Goal: Book appointment/travel/reservation

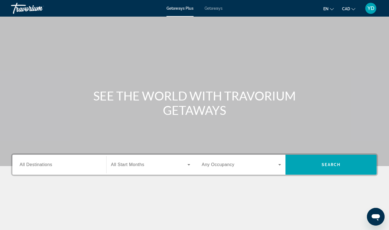
click at [213, 7] on span "Getaways" at bounding box center [214, 8] width 18 height 4
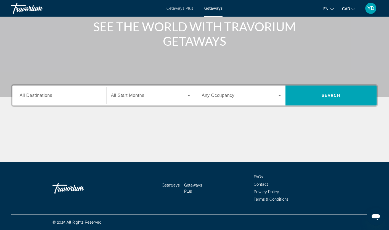
click at [48, 96] on span "All Destinations" at bounding box center [36, 95] width 33 height 5
click at [48, 96] on input "Destination All Destinations" at bounding box center [60, 95] width 80 height 7
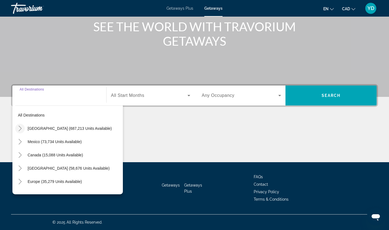
click at [20, 129] on icon "Toggle United States (687,213 units available)" at bounding box center [20, 128] width 3 height 6
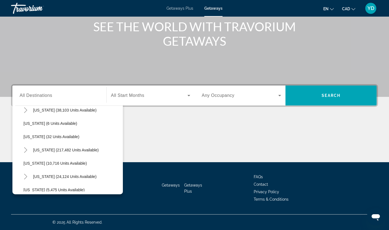
scroll to position [99, 0]
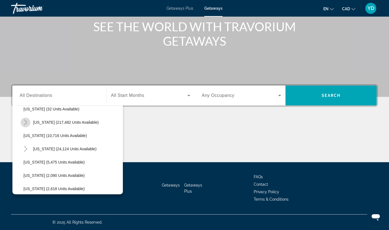
click at [25, 121] on icon "Toggle Florida (217,482 units available)" at bounding box center [26, 122] width 6 height 6
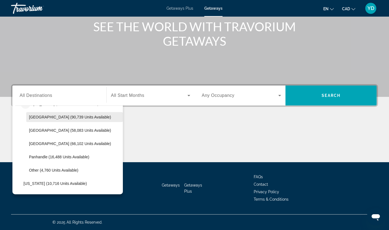
scroll to position [127, 0]
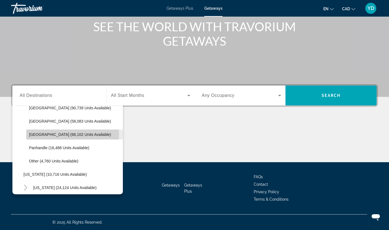
click at [52, 134] on span "[GEOGRAPHIC_DATA] (66,102 units available)" at bounding box center [70, 134] width 82 height 4
type input "**********"
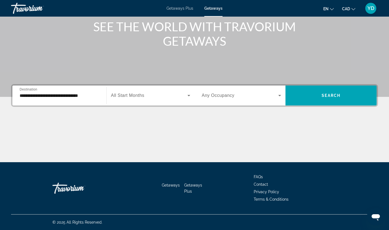
click at [140, 98] on label "Start Month All Start Months" at bounding box center [127, 95] width 33 height 5
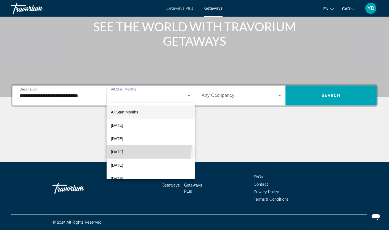
click at [141, 147] on mat-option "[DATE]" at bounding box center [151, 151] width 88 height 13
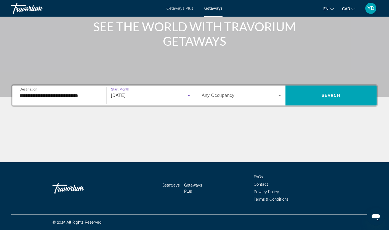
click at [280, 96] on icon "Search widget" at bounding box center [279, 95] width 3 height 1
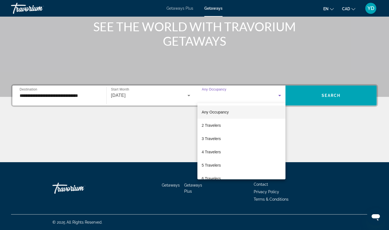
click at [332, 93] on div at bounding box center [194, 115] width 389 height 230
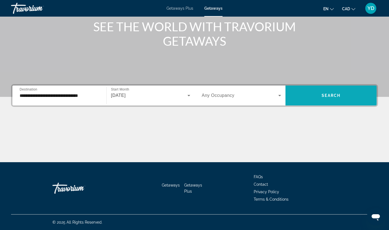
click at [332, 93] on span "Search" at bounding box center [331, 95] width 19 height 4
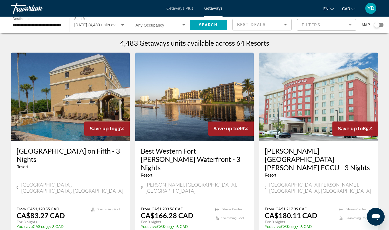
click at [340, 25] on mat-form-field "Filters" at bounding box center [326, 25] width 59 height 12
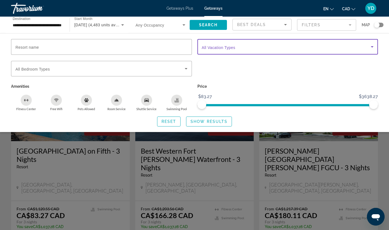
click at [265, 47] on span "Search widget" at bounding box center [286, 46] width 169 height 7
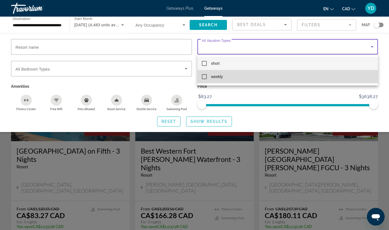
click at [203, 77] on mat-pseudo-checkbox at bounding box center [204, 76] width 5 height 5
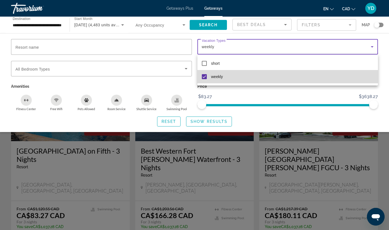
click at [258, 77] on mat-option "weekly" at bounding box center [288, 76] width 181 height 13
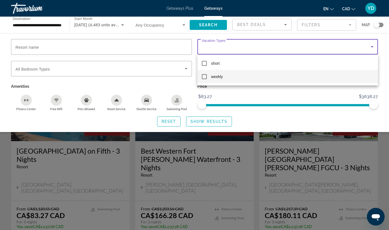
click at [258, 77] on mat-option "weekly" at bounding box center [288, 76] width 181 height 13
click at [366, 36] on div at bounding box center [194, 115] width 389 height 230
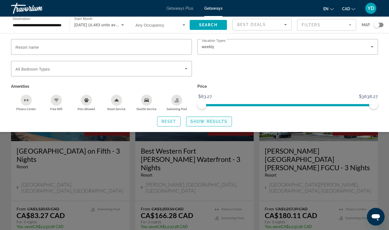
click at [211, 124] on span "Search widget" at bounding box center [208, 121] width 45 height 13
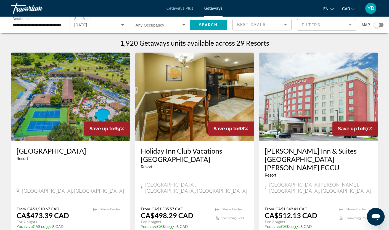
click at [379, 22] on div "Search widget" at bounding box center [377, 25] width 6 height 6
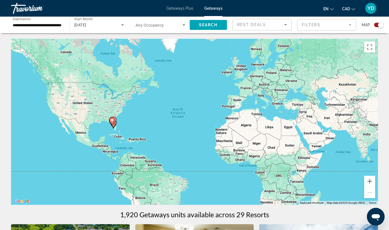
click at [124, 121] on div "To activate drag with keyboard, press Alt + Enter. Once in keyboard drag state,…" at bounding box center [194, 122] width 367 height 166
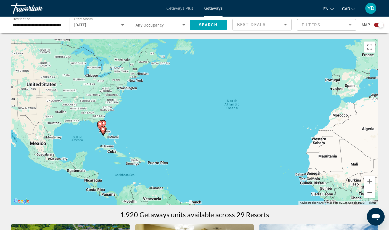
click at [124, 122] on div "To activate drag with keyboard, press Alt + Enter. Once in keyboard drag state,…" at bounding box center [194, 122] width 367 height 166
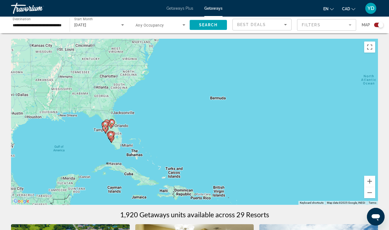
drag, startPoint x: 94, startPoint y: 135, endPoint x: 132, endPoint y: 125, distance: 38.3
click at [132, 125] on div "To activate drag with keyboard, press Alt + Enter. Once in keyboard drag state,…" at bounding box center [194, 122] width 367 height 166
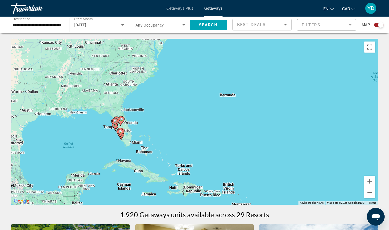
click at [140, 122] on div "To activate drag with keyboard, press Alt + Enter. Once in keyboard drag state,…" at bounding box center [194, 122] width 367 height 166
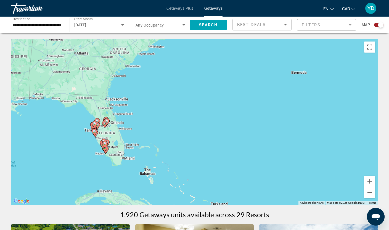
click at [140, 122] on div "To activate drag with keyboard, press Alt + Enter. Once in keyboard drag state,…" at bounding box center [194, 122] width 367 height 166
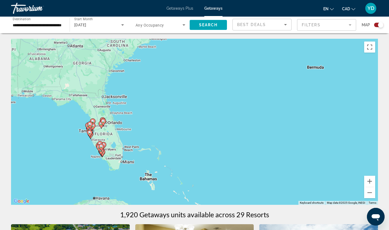
click at [140, 122] on div "To activate drag with keyboard, press Alt + Enter. Once in keyboard drag state,…" at bounding box center [194, 122] width 367 height 166
click at [134, 126] on div "To activate drag with keyboard, press Alt + Enter. Once in keyboard drag state,…" at bounding box center [194, 122] width 367 height 166
click at [134, 127] on div "To activate drag with keyboard, press Alt + Enter. Once in keyboard drag state,…" at bounding box center [194, 122] width 367 height 166
click at [139, 144] on div "To activate drag with keyboard, press Alt + Enter. Once in keyboard drag state,…" at bounding box center [194, 122] width 367 height 166
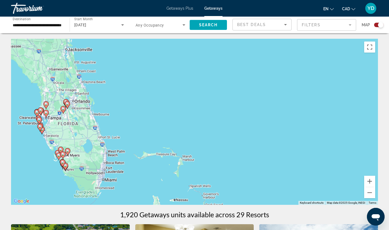
click at [139, 144] on div "To activate drag with keyboard, press Alt + Enter. Once in keyboard drag state,…" at bounding box center [194, 122] width 367 height 166
click at [119, 134] on div "To activate drag with keyboard, press Alt + Enter. Once in keyboard drag state,…" at bounding box center [194, 122] width 367 height 166
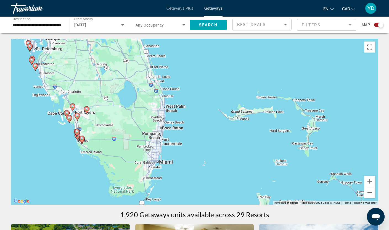
drag, startPoint x: 117, startPoint y: 139, endPoint x: 190, endPoint y: 75, distance: 96.7
click at [190, 75] on div "To activate drag with keyboard, press Alt + Enter. Once in keyboard drag state,…" at bounding box center [194, 122] width 367 height 166
click at [45, 24] on input "**********" at bounding box center [38, 25] width 50 height 7
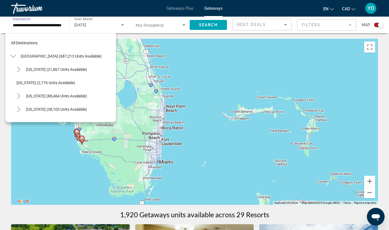
scroll to position [112, 0]
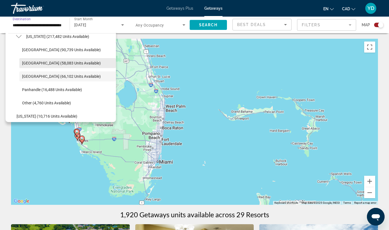
click at [38, 59] on span "Search widget" at bounding box center [67, 62] width 97 height 13
type input "**********"
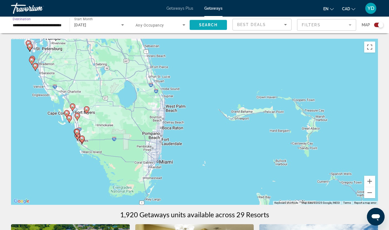
click at [206, 26] on span "Search" at bounding box center [208, 25] width 19 height 4
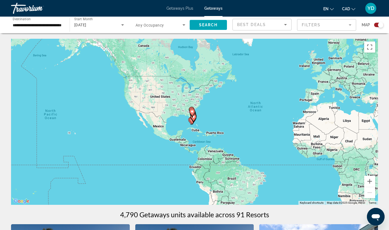
click at [207, 117] on div "To activate drag with keyboard, press Alt + Enter. Once in keyboard drag state,…" at bounding box center [194, 122] width 367 height 166
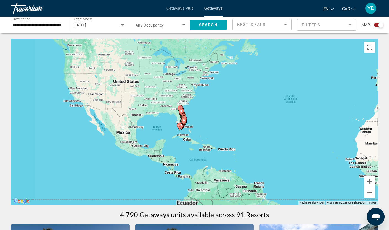
click at [207, 117] on div "To activate drag with keyboard, press Alt + Enter. Once in keyboard drag state,…" at bounding box center [194, 122] width 367 height 166
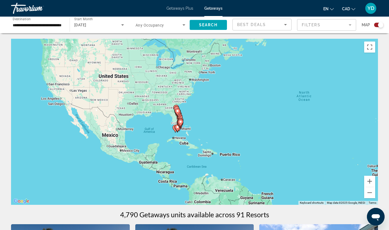
click at [207, 117] on div "To activate drag with keyboard, press Alt + Enter. Once in keyboard drag state,…" at bounding box center [194, 122] width 367 height 166
click at [191, 113] on div "To activate drag with keyboard, press Alt + Enter. Once in keyboard drag state,…" at bounding box center [194, 122] width 367 height 166
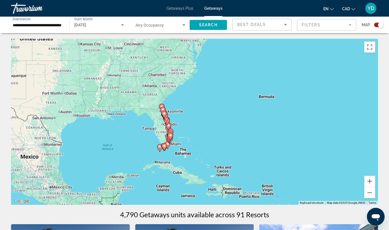
click at [170, 119] on gmp-advanced-marker "Main content" at bounding box center [167, 121] width 6 height 8
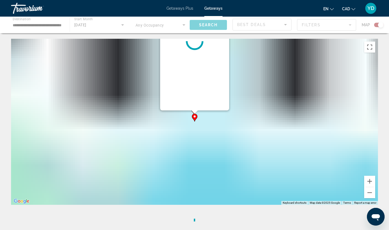
click at [172, 119] on div "To activate drag with keyboard, press Alt + Enter. Once in keyboard drag state,…" at bounding box center [194, 122] width 367 height 166
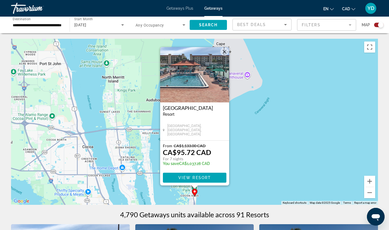
click at [225, 51] on button "Close" at bounding box center [224, 52] width 8 height 8
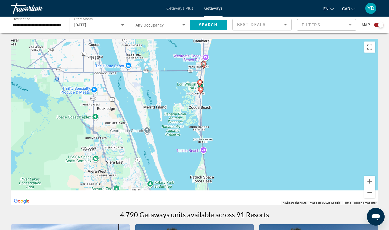
drag, startPoint x: 168, startPoint y: 138, endPoint x: 171, endPoint y: 21, distance: 117.5
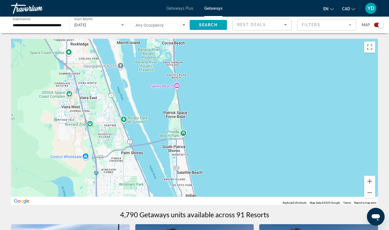
drag, startPoint x: 175, startPoint y: 132, endPoint x: 121, endPoint y: 47, distance: 100.8
click at [127, 61] on div "To activate drag with keyboard, press Alt + Enter. Once in keyboard drag state,…" at bounding box center [194, 122] width 367 height 166
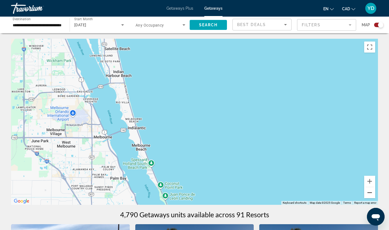
click at [369, 193] on button "Zoom out" at bounding box center [369, 192] width 11 height 11
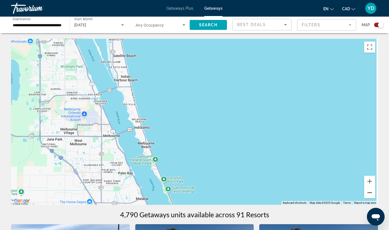
click at [369, 193] on button "Zoom out" at bounding box center [369, 192] width 11 height 11
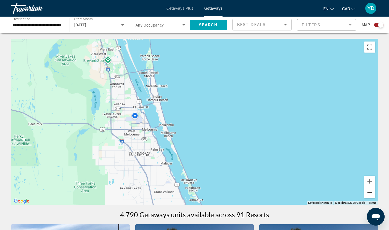
click at [369, 193] on button "Zoom out" at bounding box center [369, 192] width 11 height 11
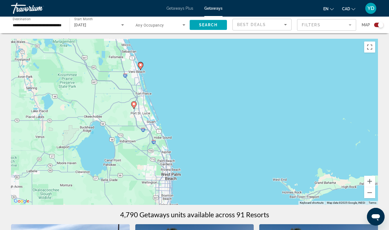
drag, startPoint x: 244, startPoint y: 175, endPoint x: 175, endPoint y: 72, distance: 123.4
click at [175, 72] on div "To activate drag with keyboard, press Alt + Enter. Once in keyboard drag state,…" at bounding box center [194, 122] width 367 height 166
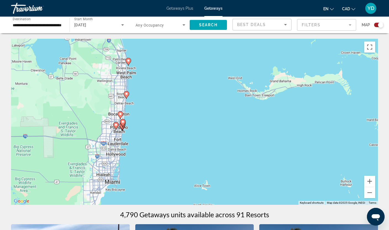
drag, startPoint x: 218, startPoint y: 161, endPoint x: 175, endPoint y: 56, distance: 113.0
click at [175, 56] on div "To activate drag with keyboard, press Alt + Enter. Once in keyboard drag state,…" at bounding box center [194, 122] width 367 height 166
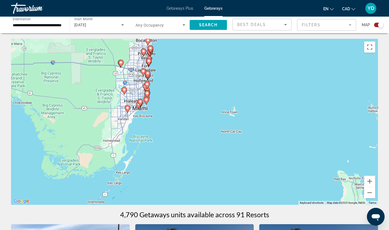
drag, startPoint x: 147, startPoint y: 161, endPoint x: 178, endPoint y: 102, distance: 66.6
click at [178, 101] on div "To activate drag with keyboard, press Alt + Enter. Once in keyboard drag state,…" at bounding box center [194, 122] width 367 height 166
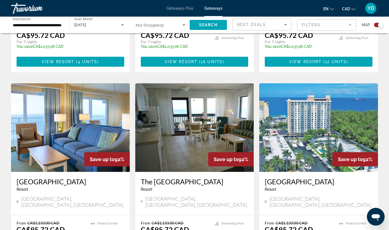
scroll to position [774, 0]
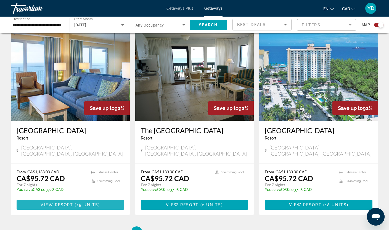
click at [61, 202] on span "View Resort" at bounding box center [57, 204] width 33 height 4
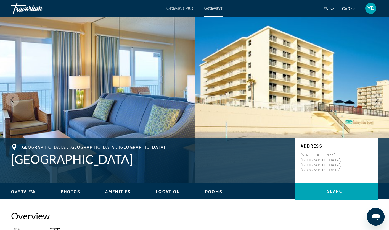
click at [162, 59] on img "Main content" at bounding box center [97, 100] width 195 height 166
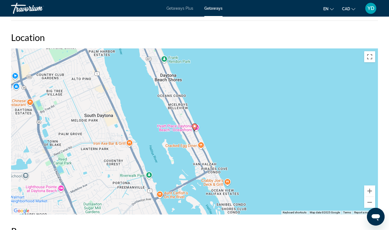
scroll to position [663, 0]
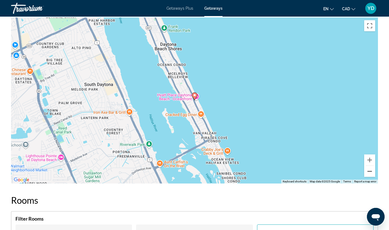
click at [371, 172] on button "Zoom out" at bounding box center [369, 170] width 11 height 11
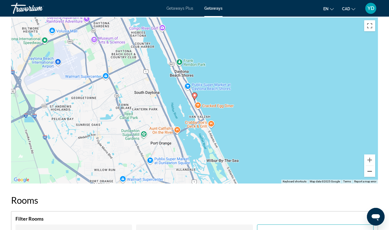
click at [371, 172] on button "Zoom out" at bounding box center [369, 170] width 11 height 11
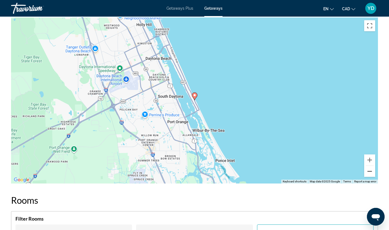
click at [371, 172] on button "Zoom out" at bounding box center [369, 170] width 11 height 11
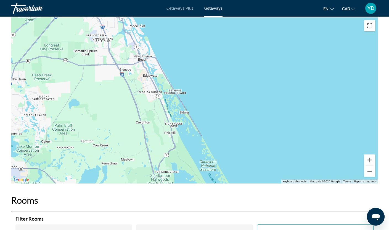
drag, startPoint x: 261, startPoint y: 171, endPoint x: 188, endPoint y: 66, distance: 127.8
click at [188, 66] on div "To activate drag with keyboard, press Alt + Enter. Once in keyboard drag state,…" at bounding box center [194, 100] width 367 height 166
click at [366, 171] on button "Zoom out" at bounding box center [369, 170] width 11 height 11
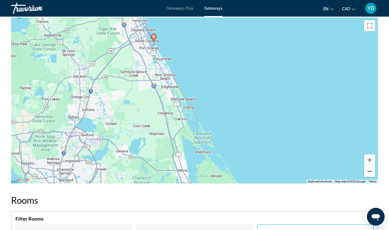
click at [366, 171] on button "Zoom out" at bounding box center [369, 170] width 11 height 11
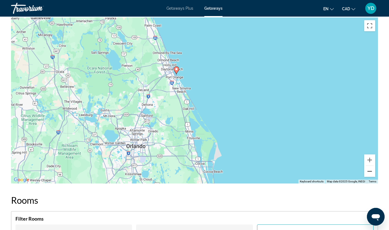
click at [366, 171] on button "Zoom out" at bounding box center [369, 170] width 11 height 11
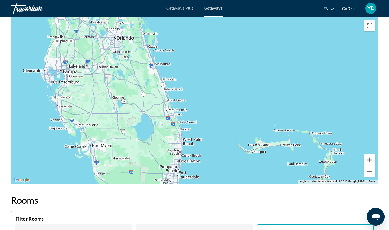
drag, startPoint x: 258, startPoint y: 165, endPoint x: 208, endPoint y: 79, distance: 99.7
click at [208, 79] on div "To activate drag with keyboard, press Alt + Enter. Once in keyboard drag state,…" at bounding box center [194, 100] width 367 height 166
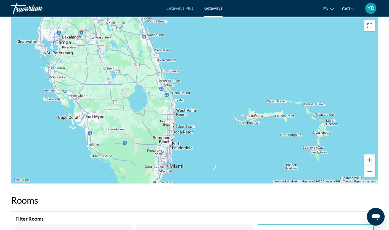
drag, startPoint x: 187, startPoint y: 136, endPoint x: 183, endPoint y: 88, distance: 47.6
click at [183, 91] on div "To activate drag with keyboard, press Alt + Enter. Once in keyboard drag state,…" at bounding box center [194, 100] width 367 height 166
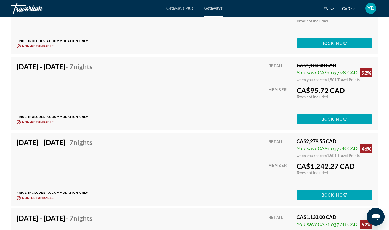
scroll to position [1131, 0]
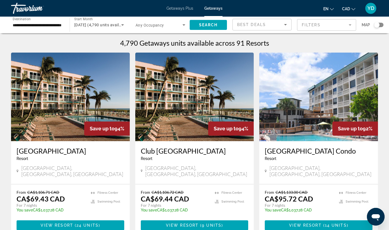
click at [377, 24] on div "Search widget" at bounding box center [377, 25] width 6 height 6
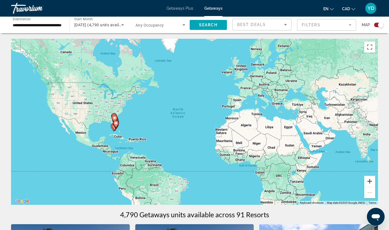
click at [369, 182] on button "Zoom in" at bounding box center [369, 180] width 11 height 11
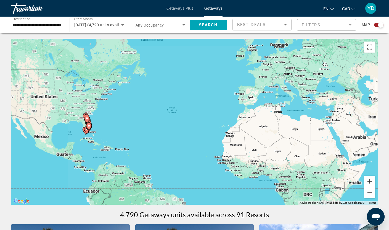
click at [369, 182] on button "Zoom in" at bounding box center [369, 180] width 11 height 11
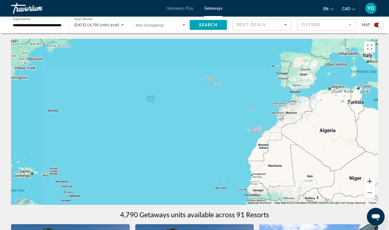
click at [369, 182] on button "Zoom in" at bounding box center [369, 180] width 11 height 11
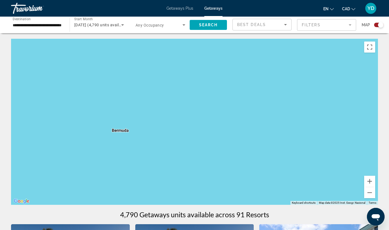
drag, startPoint x: 41, startPoint y: 122, endPoint x: 406, endPoint y: 164, distance: 367.1
click at [389, 164] on html "**********" at bounding box center [194, 115] width 389 height 230
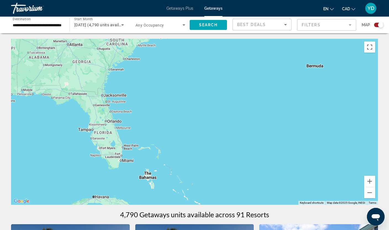
drag, startPoint x: 50, startPoint y: 126, endPoint x: 242, endPoint y: 62, distance: 201.7
click at [242, 62] on div "Main content" at bounding box center [194, 122] width 367 height 166
click at [371, 182] on button "Zoom in" at bounding box center [369, 180] width 11 height 11
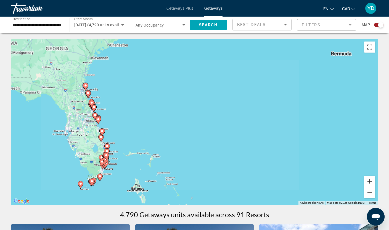
click at [371, 182] on button "Zoom in" at bounding box center [369, 180] width 11 height 11
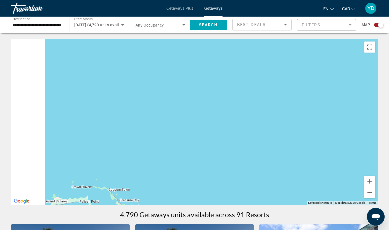
drag, startPoint x: 101, startPoint y: 168, endPoint x: 338, endPoint y: 96, distance: 246.7
click at [334, 98] on div "Main content" at bounding box center [194, 122] width 367 height 166
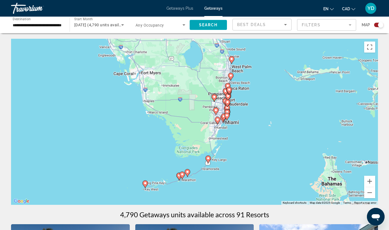
drag, startPoint x: 231, startPoint y: 120, endPoint x: 200, endPoint y: 105, distance: 34.2
click at [213, 107] on gmp-advanced-marker "Main content" at bounding box center [216, 111] width 6 height 8
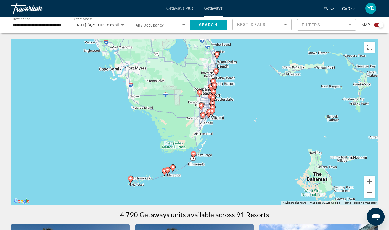
click at [220, 112] on div "To activate drag with keyboard, press Alt + Enter. Once in keyboard drag state,…" at bounding box center [194, 122] width 367 height 166
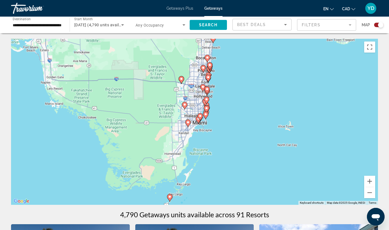
click at [220, 112] on div "To activate drag with keyboard, press Alt + Enter. Once in keyboard drag state,…" at bounding box center [194, 122] width 367 height 166
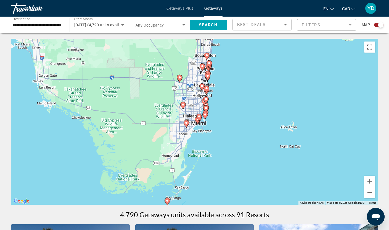
click at [220, 112] on div "To activate drag with keyboard, press Alt + Enter. Once in keyboard drag state,…" at bounding box center [194, 122] width 367 height 166
click at [209, 118] on div "To activate drag with keyboard, press Alt + Enter. Once in keyboard drag state,…" at bounding box center [194, 122] width 367 height 166
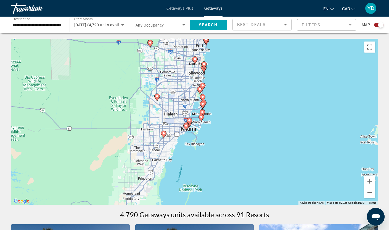
click at [209, 118] on div "To activate drag with keyboard, press Alt + Enter. Once in keyboard drag state,…" at bounding box center [194, 122] width 367 height 166
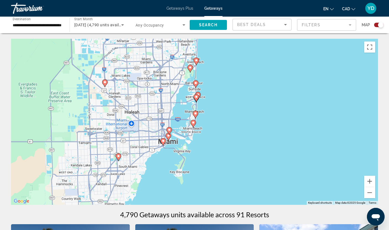
drag, startPoint x: 209, startPoint y: 118, endPoint x: 209, endPoint y: 121, distance: 3.0
click at [209, 121] on div "To activate drag with keyboard, press Alt + Enter. Once in keyboard drag state,…" at bounding box center [194, 122] width 367 height 166
click at [210, 125] on div "To activate drag with keyboard, press Alt + Enter. Once in keyboard drag state,…" at bounding box center [194, 122] width 367 height 166
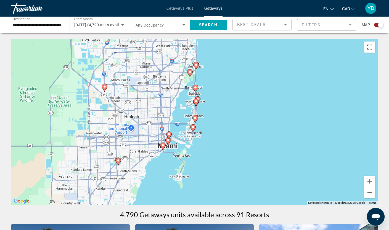
click at [211, 125] on div "To activate drag with keyboard, press Alt + Enter. Once in keyboard drag state,…" at bounding box center [194, 122] width 367 height 166
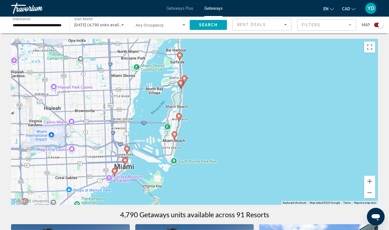
click at [175, 135] on image "Main content" at bounding box center [174, 133] width 3 height 3
click at [176, 136] on icon "Main content" at bounding box center [174, 135] width 5 height 7
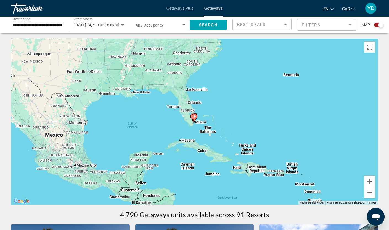
click at [199, 116] on div "To navigate, press the arrow keys. To activate drag with keyboard, press Alt + …" at bounding box center [194, 122] width 367 height 166
click at [199, 116] on div "To activate drag with keyboard, press Alt + Enter. Once in keyboard drag state,…" at bounding box center [194, 122] width 367 height 166
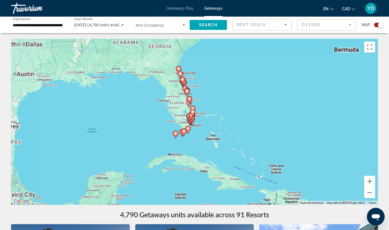
click at [199, 116] on div "To activate drag with keyboard, press Alt + Enter. Once in keyboard drag state,…" at bounding box center [194, 122] width 367 height 166
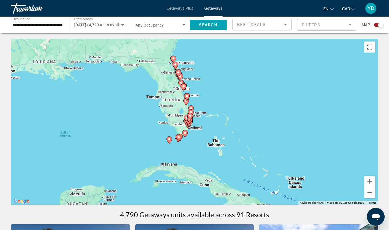
click at [199, 116] on div "To activate drag with keyboard, press Alt + Enter. Once in keyboard drag state,…" at bounding box center [194, 122] width 367 height 166
click at [200, 129] on div "To activate drag with keyboard, press Alt + Enter. Once in keyboard drag state,…" at bounding box center [194, 122] width 367 height 166
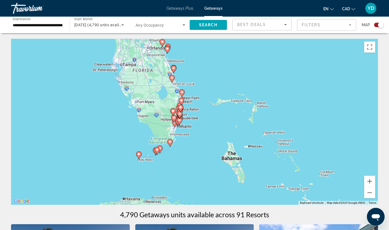
click at [200, 129] on div "To activate drag with keyboard, press Alt + Enter. Once in keyboard drag state,…" at bounding box center [194, 122] width 367 height 166
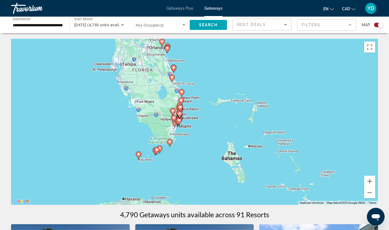
click at [200, 129] on div "To activate drag with keyboard, press Alt + Enter. Once in keyboard drag state,…" at bounding box center [194, 122] width 367 height 166
click at [189, 123] on div "To activate drag with keyboard, press Alt + Enter. Once in keyboard drag state,…" at bounding box center [194, 122] width 367 height 166
click at [188, 126] on div "To activate drag with keyboard, press Alt + Enter. Once in keyboard drag state,…" at bounding box center [194, 122] width 367 height 166
click at [190, 126] on div "To activate drag with keyboard, press Alt + Enter. Once in keyboard drag state,…" at bounding box center [194, 122] width 367 height 166
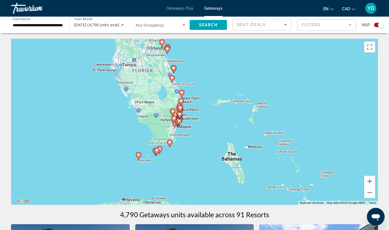
click at [190, 126] on div "To activate drag with keyboard, press Alt + Enter. Once in keyboard drag state,…" at bounding box center [194, 122] width 367 height 166
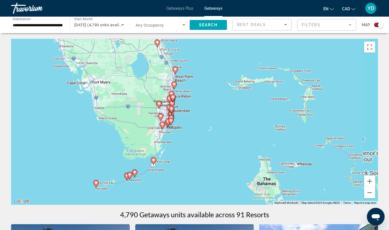
click at [190, 126] on div "To activate drag with keyboard, press Alt + Enter. Once in keyboard drag state,…" at bounding box center [194, 122] width 367 height 166
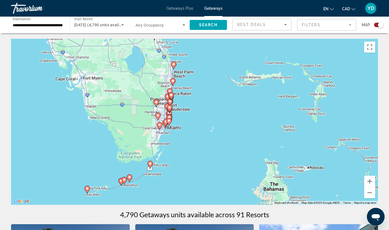
click at [190, 126] on div "To activate drag with keyboard, press Alt + Enter. Once in keyboard drag state,…" at bounding box center [194, 122] width 367 height 166
click at [186, 136] on div "To activate drag with keyboard, press Alt + Enter. Once in keyboard drag state,…" at bounding box center [194, 122] width 367 height 166
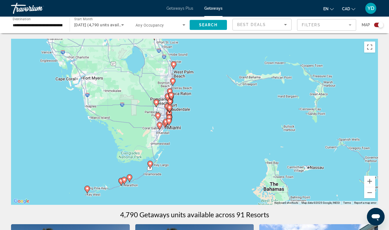
click at [186, 136] on div "To activate drag with keyboard, press Alt + Enter. Once in keyboard drag state,…" at bounding box center [194, 122] width 367 height 166
click at [371, 180] on button "Zoom in" at bounding box center [369, 180] width 11 height 11
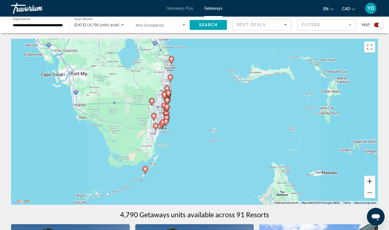
click at [371, 180] on button "Zoom in" at bounding box center [369, 180] width 11 height 11
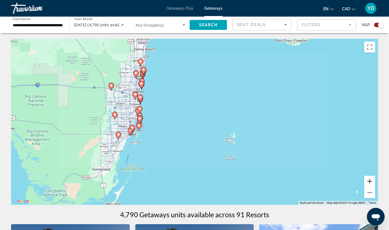
click at [371, 180] on button "Zoom in" at bounding box center [369, 180] width 11 height 11
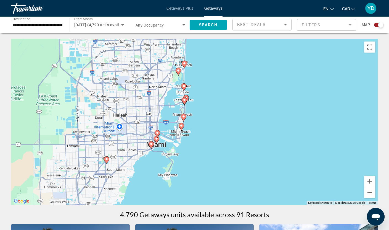
drag, startPoint x: 57, startPoint y: 123, endPoint x: 251, endPoint y: 99, distance: 195.4
click at [251, 99] on div "To activate drag with keyboard, press Alt + Enter. Once in keyboard drag state,…" at bounding box center [194, 122] width 367 height 166
click at [372, 179] on button "Zoom in" at bounding box center [369, 180] width 11 height 11
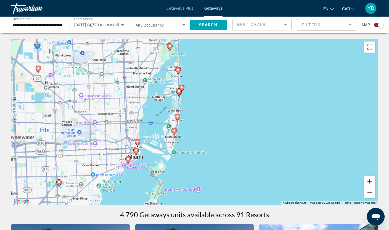
click at [372, 179] on button "Zoom in" at bounding box center [369, 180] width 11 height 11
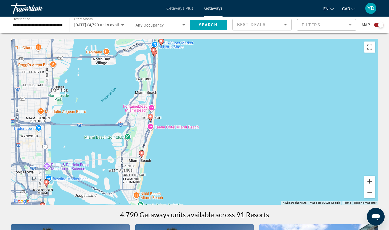
click at [372, 180] on button "Zoom in" at bounding box center [369, 180] width 11 height 11
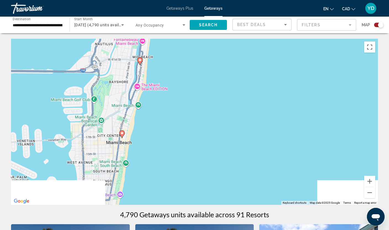
drag, startPoint x: 115, startPoint y: 174, endPoint x: 151, endPoint y: 98, distance: 83.9
click at [151, 98] on div "To activate drag with keyboard, press Alt + Enter. Once in keyboard drag state,…" at bounding box center [194, 122] width 367 height 166
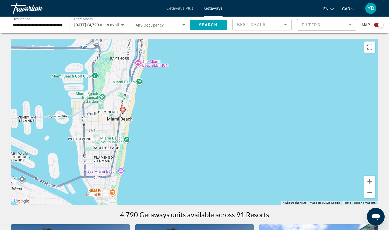
click at [123, 111] on image "Main content" at bounding box center [122, 109] width 3 height 3
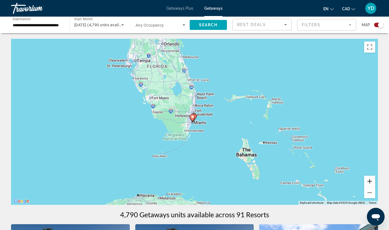
click at [368, 179] on button "Zoom in" at bounding box center [369, 180] width 11 height 11
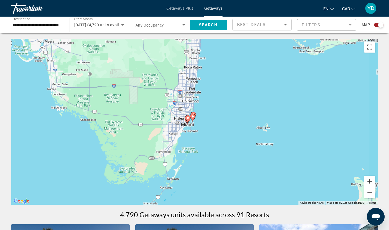
click at [368, 179] on button "Zoom in" at bounding box center [369, 180] width 11 height 11
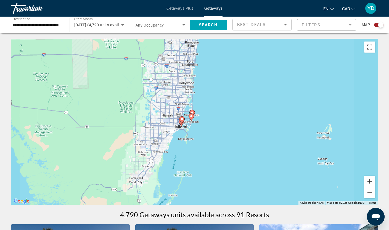
click at [368, 179] on button "Zoom in" at bounding box center [369, 180] width 11 height 11
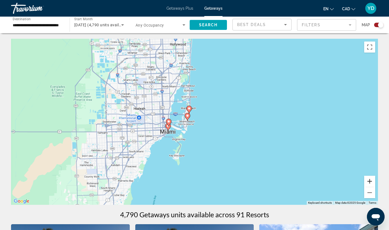
click at [368, 179] on button "Zoom in" at bounding box center [369, 180] width 11 height 11
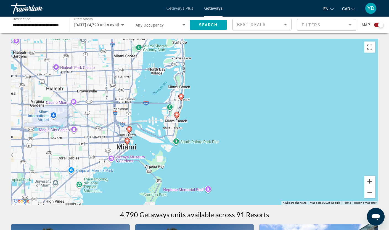
click at [368, 181] on button "Zoom in" at bounding box center [369, 180] width 11 height 11
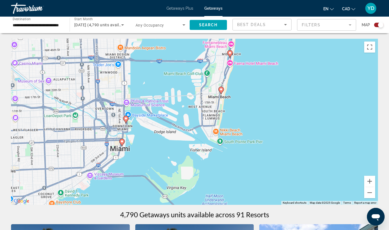
drag, startPoint x: 192, startPoint y: 144, endPoint x: 253, endPoint y: 123, distance: 64.4
click at [253, 123] on div "To activate drag with keyboard, press Alt + Enter. Once in keyboard drag state,…" at bounding box center [194, 122] width 367 height 166
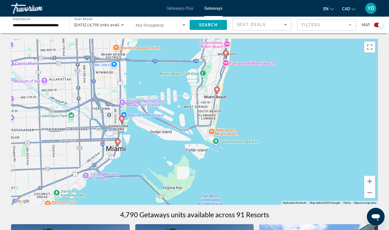
click at [118, 142] on image "Main content" at bounding box center [117, 141] width 3 height 3
type input "**********"
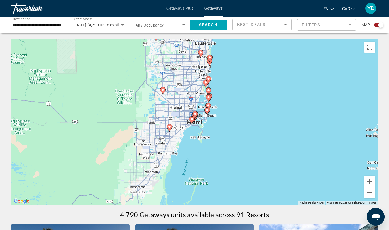
click at [191, 118] on image "Main content" at bounding box center [191, 118] width 3 height 3
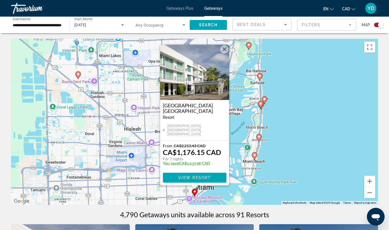
click at [253, 156] on image "Main content" at bounding box center [254, 154] width 3 height 3
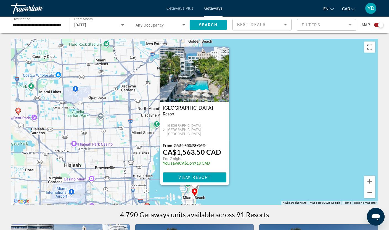
click at [224, 49] on button "Close" at bounding box center [224, 51] width 8 height 8
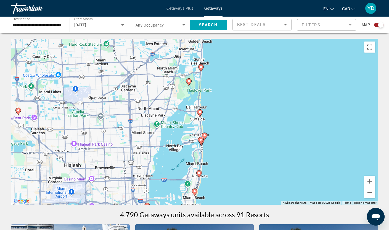
click at [199, 170] on icon "Main content" at bounding box center [198, 173] width 5 height 7
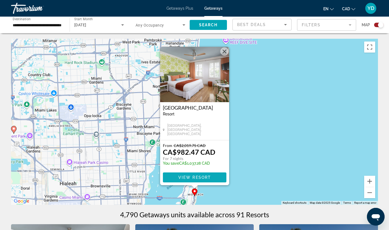
click at [195, 179] on span "Main content" at bounding box center [195, 176] width 64 height 13
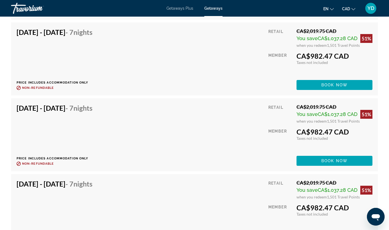
scroll to position [2348, 0]
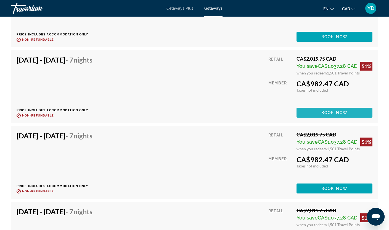
click at [325, 110] on span "Book now" at bounding box center [335, 112] width 26 height 4
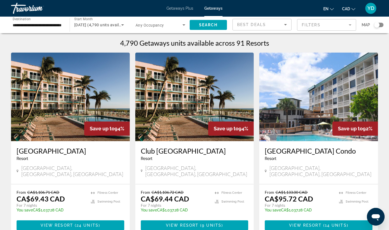
click at [380, 27] on div "Search widget" at bounding box center [378, 25] width 9 height 4
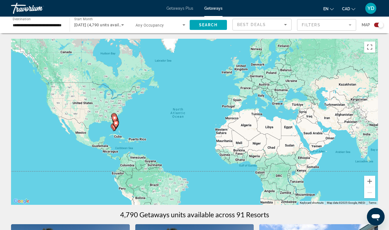
click at [125, 122] on div "To activate drag with keyboard, press Alt + Enter. Once in keyboard drag state,…" at bounding box center [194, 122] width 367 height 166
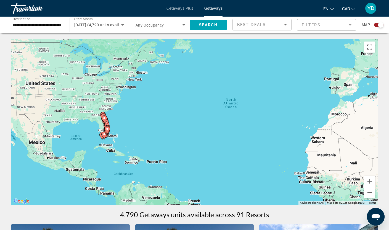
click at [115, 133] on div "To activate drag with keyboard, press Alt + Enter. Once in keyboard drag state,…" at bounding box center [194, 122] width 367 height 166
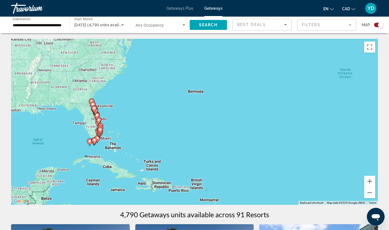
click at [115, 133] on div "To activate drag with keyboard, press Alt + Enter. Once in keyboard drag state,…" at bounding box center [194, 122] width 367 height 166
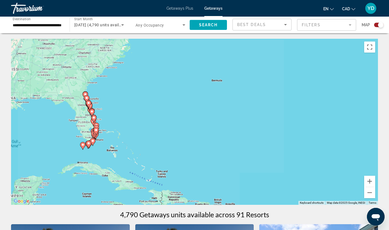
click at [115, 133] on div "To activate drag with keyboard, press Alt + Enter. Once in keyboard drag state,…" at bounding box center [194, 122] width 367 height 166
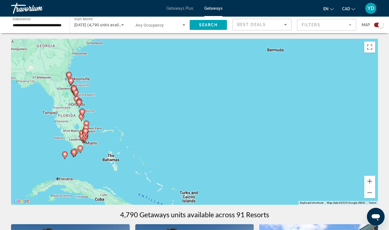
click at [115, 133] on div "To activate drag with keyboard, press Alt + Enter. Once in keyboard drag state,…" at bounding box center [194, 122] width 367 height 166
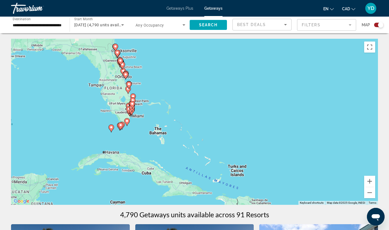
drag, startPoint x: 106, startPoint y: 140, endPoint x: 170, endPoint y: 103, distance: 73.6
click at [170, 103] on div "To activate drag with keyboard, press Alt + Enter. Once in keyboard drag state,…" at bounding box center [194, 122] width 367 height 166
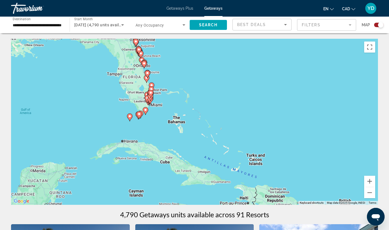
click at [159, 101] on div "To activate drag with keyboard, press Alt + Enter. Once in keyboard drag state,…" at bounding box center [194, 122] width 367 height 166
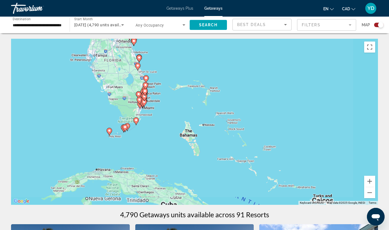
click at [159, 101] on div "To activate drag with keyboard, press Alt + Enter. Once in keyboard drag state,…" at bounding box center [194, 122] width 367 height 166
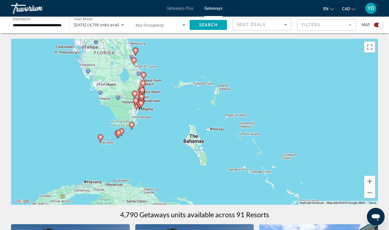
click at [159, 101] on div "To activate drag with keyboard, press Alt + Enter. Once in keyboard drag state,…" at bounding box center [194, 122] width 367 height 166
click at [157, 125] on div "To activate drag with keyboard, press Alt + Enter. Once in keyboard drag state,…" at bounding box center [194, 122] width 367 height 166
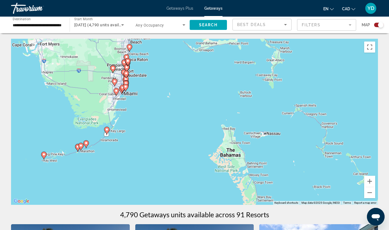
click at [156, 125] on div "To activate drag with keyboard, press Alt + Enter. Once in keyboard drag state,…" at bounding box center [194, 122] width 367 height 166
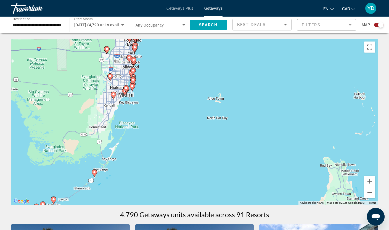
drag, startPoint x: 108, startPoint y: 75, endPoint x: 164, endPoint y: 119, distance: 71.8
click at [164, 119] on div "To activate drag with keyboard, press Alt + Enter. Once in keyboard drag state,…" at bounding box center [194, 122] width 367 height 166
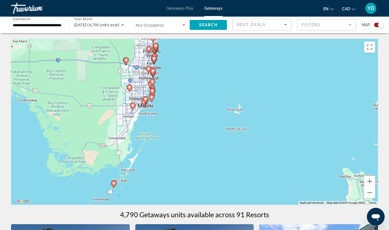
click at [163, 90] on div "To activate drag with keyboard, press Alt + Enter. Once in keyboard drag state,…" at bounding box center [194, 122] width 367 height 166
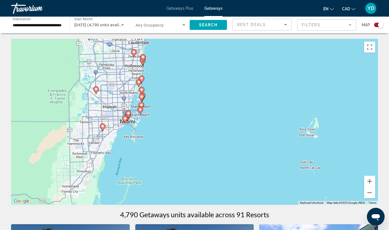
click at [150, 114] on div "To activate drag with keyboard, press Alt + Enter. Once in keyboard drag state,…" at bounding box center [194, 122] width 367 height 166
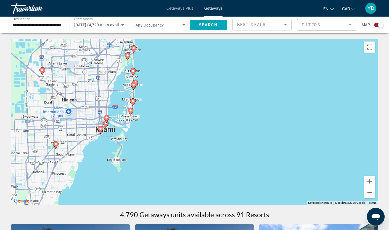
click at [151, 114] on div "To activate drag with keyboard, press Alt + Enter. Once in keyboard drag state,…" at bounding box center [194, 122] width 367 height 166
click at [152, 113] on div "To activate drag with keyboard, press Alt + Enter. Once in keyboard drag state,…" at bounding box center [194, 122] width 367 height 166
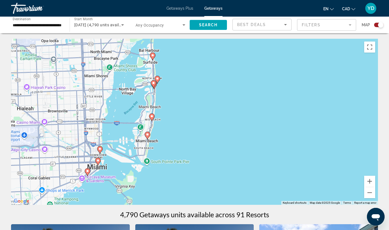
drag, startPoint x: 130, startPoint y: 73, endPoint x: 169, endPoint y: 96, distance: 45.8
click at [169, 96] on div "To activate drag with keyboard, press Alt + Enter. Once in keyboard drag state,…" at bounding box center [194, 122] width 367 height 166
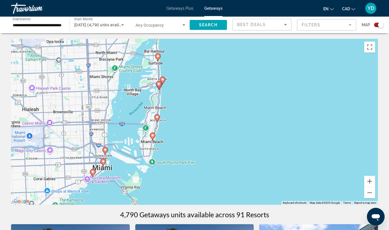
click at [173, 105] on div "To activate drag with keyboard, press Alt + Enter. Once in keyboard drag state,…" at bounding box center [194, 122] width 367 height 166
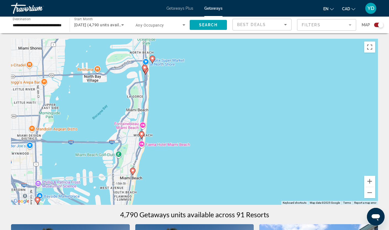
click at [147, 70] on gmp-advanced-marker "Main content" at bounding box center [145, 68] width 6 height 8
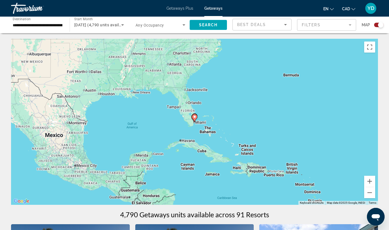
click at [201, 111] on div "To navigate, press the arrow keys. To activate drag with keyboard, press Alt + …" at bounding box center [194, 122] width 367 height 166
click at [201, 111] on div "To activate drag with keyboard, press Alt + Enter. Once in keyboard drag state,…" at bounding box center [194, 122] width 367 height 166
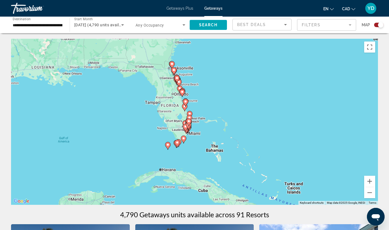
click at [197, 123] on div "To activate drag with keyboard, press Alt + Enter. Once in keyboard drag state,…" at bounding box center [194, 122] width 367 height 166
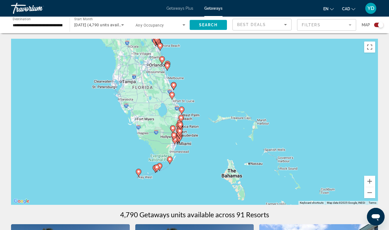
click at [194, 130] on div "To activate drag with keyboard, press Alt + Enter. Once in keyboard drag state,…" at bounding box center [194, 122] width 367 height 166
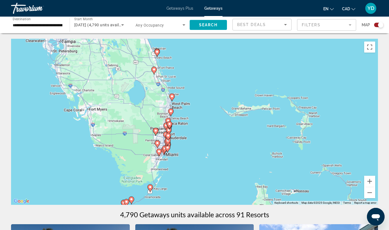
click at [192, 132] on div "To activate drag with keyboard, press Alt + Enter. Once in keyboard drag state,…" at bounding box center [194, 122] width 367 height 166
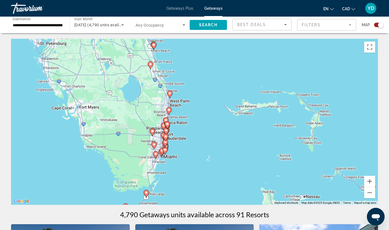
click at [192, 131] on div "To activate drag with keyboard, press Alt + Enter. Once in keyboard drag state,…" at bounding box center [194, 122] width 367 height 166
click at [191, 130] on div "To activate drag with keyboard, press Alt + Enter. Once in keyboard drag state,…" at bounding box center [194, 122] width 367 height 166
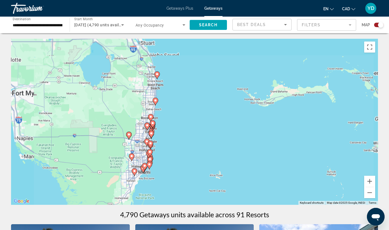
click at [191, 130] on div "To activate drag with keyboard, press Alt + Enter. Once in keyboard drag state,…" at bounding box center [194, 122] width 367 height 166
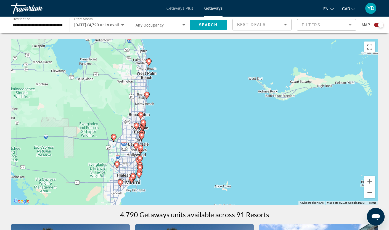
click at [191, 130] on div "To activate drag with keyboard, press Alt + Enter. Once in keyboard drag state,…" at bounding box center [194, 122] width 367 height 166
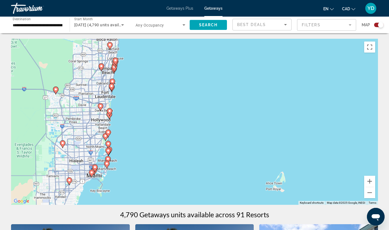
drag, startPoint x: 113, startPoint y: 138, endPoint x: 136, endPoint y: 40, distance: 101.1
click at [136, 40] on div "To activate drag with keyboard, press Alt + Enter. Once in keyboard drag state,…" at bounding box center [194, 122] width 367 height 166
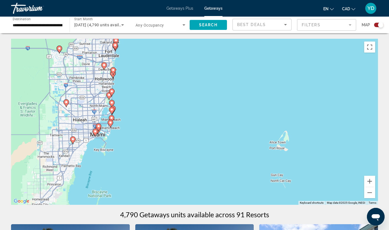
click at [114, 75] on icon "Main content" at bounding box center [112, 74] width 5 height 7
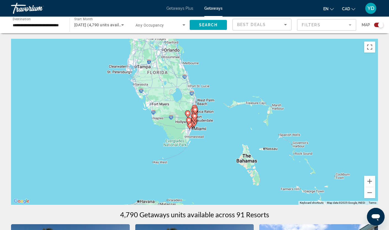
click at [200, 126] on div "To navigate, press the arrow keys. To activate drag with keyboard, press Alt + …" at bounding box center [194, 122] width 367 height 166
click at [200, 126] on div "To activate drag with keyboard, press Alt + Enter. Once in keyboard drag state,…" at bounding box center [194, 122] width 367 height 166
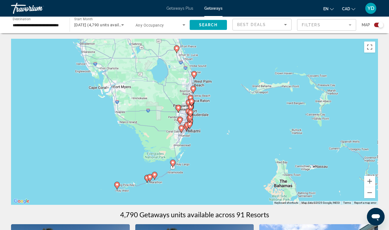
click at [200, 126] on div "To activate drag with keyboard, press Alt + Enter. Once in keyboard drag state,…" at bounding box center [194, 122] width 367 height 166
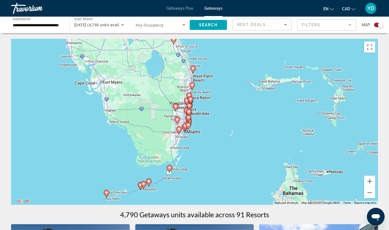
click at [200, 126] on div "To activate drag with keyboard, press Alt + Enter. Once in keyboard drag state,…" at bounding box center [194, 122] width 367 height 166
click at [207, 127] on div "To activate drag with keyboard, press Alt + Enter. Once in keyboard drag state,…" at bounding box center [194, 122] width 367 height 166
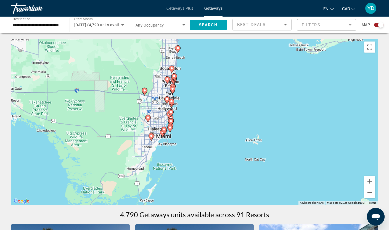
click at [207, 127] on div "To activate drag with keyboard, press Alt + Enter. Once in keyboard drag state,…" at bounding box center [194, 122] width 367 height 166
click at [187, 114] on div "To activate drag with keyboard, press Alt + Enter. Once in keyboard drag state,…" at bounding box center [194, 122] width 367 height 166
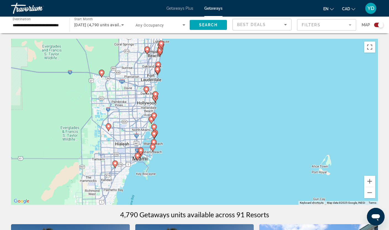
click at [169, 121] on div "To activate drag with keyboard, press Alt + Enter. Once in keyboard drag state,…" at bounding box center [194, 122] width 367 height 166
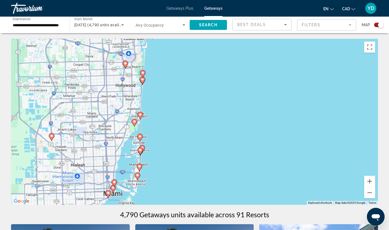
click at [169, 121] on div "To activate drag with keyboard, press Alt + Enter. Once in keyboard drag state,…" at bounding box center [194, 122] width 367 height 166
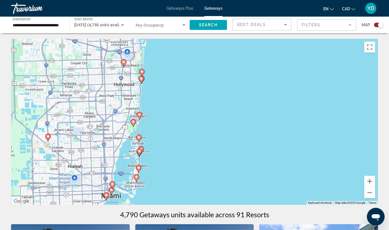
click at [169, 121] on div "To activate drag with keyboard, press Alt + Enter. Once in keyboard drag state,…" at bounding box center [194, 122] width 367 height 166
click at [168, 122] on div "To activate drag with keyboard, press Alt + Enter. Once in keyboard drag state,…" at bounding box center [194, 122] width 367 height 166
click at [154, 94] on div "To activate drag with keyboard, press Alt + Enter. Once in keyboard drag state,…" at bounding box center [194, 122] width 367 height 166
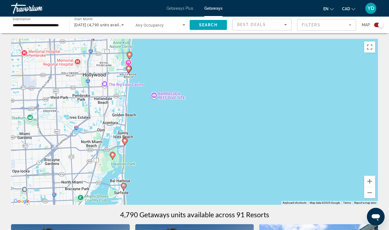
click at [130, 69] on image "Main content" at bounding box center [128, 68] width 3 height 3
type input "**********"
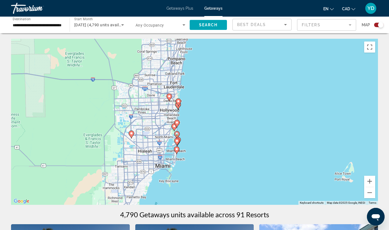
click at [179, 105] on icon "Main content" at bounding box center [178, 102] width 5 height 7
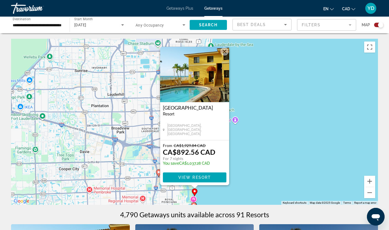
click at [199, 120] on div "[GEOGRAPHIC_DATA] - This is an adults only resort [GEOGRAPHIC_DATA], [GEOGRAPHI…" at bounding box center [194, 121] width 69 height 38
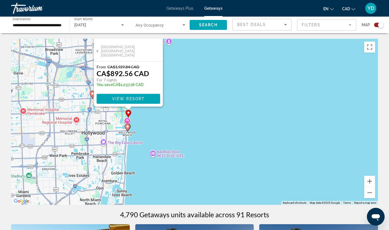
drag, startPoint x: 252, startPoint y: 148, endPoint x: 186, endPoint y: 70, distance: 102.7
click at [186, 70] on div "To activate drag with keyboard, press Alt + Enter. Once in keyboard drag state,…" at bounding box center [194, 122] width 367 height 166
click at [128, 128] on icon "Main content" at bounding box center [127, 127] width 5 height 7
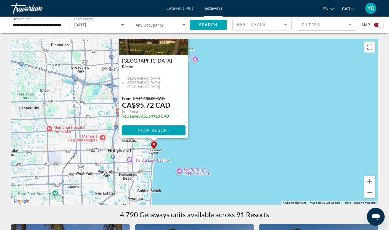
drag, startPoint x: 259, startPoint y: 154, endPoint x: 218, endPoint y: 107, distance: 62.8
click at [218, 107] on div "To activate drag with keyboard, press Alt + Enter. Once in keyboard drag state,…" at bounding box center [194, 122] width 367 height 166
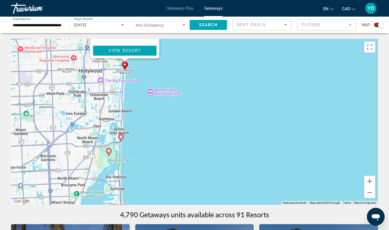
drag, startPoint x: 216, startPoint y: 134, endPoint x: 192, endPoint y: 60, distance: 77.8
click at [192, 60] on div "To activate drag with keyboard, press Alt + Enter. Once in keyboard drag state,…" at bounding box center [194, 122] width 367 height 166
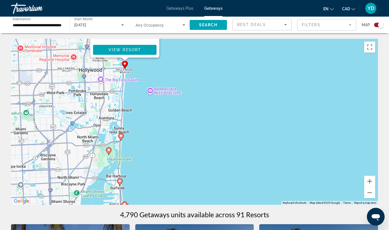
click at [121, 135] on image "Main content" at bounding box center [120, 135] width 3 height 3
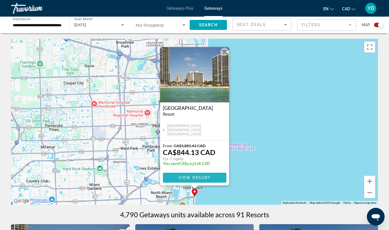
click at [196, 175] on span "View Resort" at bounding box center [194, 177] width 33 height 4
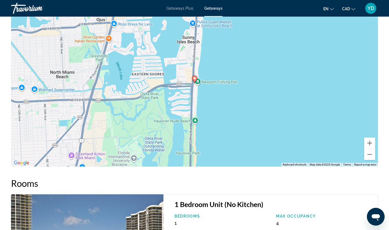
scroll to position [675, 0]
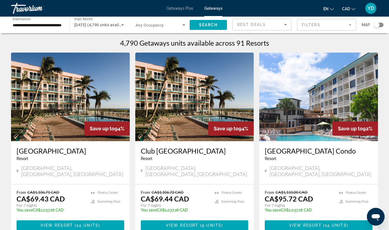
click at [378, 23] on div "Search widget" at bounding box center [377, 25] width 6 height 6
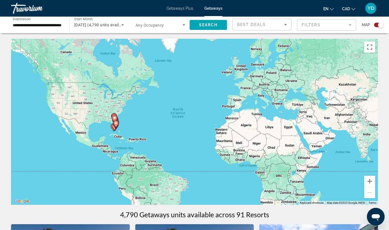
click at [115, 117] on image "Main content" at bounding box center [114, 117] width 3 height 3
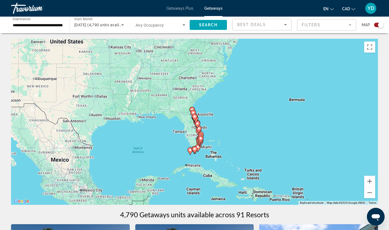
click at [202, 122] on div "Main content" at bounding box center [378, 122] width 367 height 0
click at [201, 122] on div "Main content" at bounding box center [378, 122] width 367 height 0
click at [201, 144] on gmp-advanced-marker "Main content" at bounding box center [201, 140] width 6 height 8
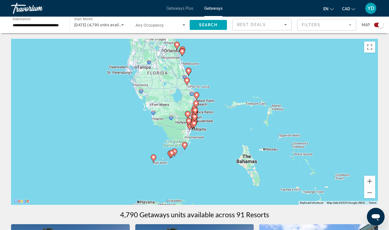
click at [198, 119] on div "To navigate, press the arrow keys. To activate drag with keyboard, press Alt + …" at bounding box center [194, 122] width 367 height 166
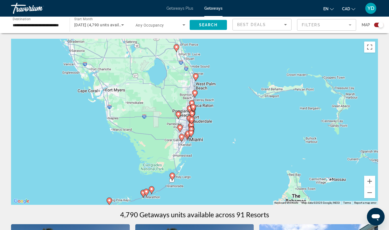
click at [193, 116] on icon "Main content" at bounding box center [193, 114] width 6 height 8
type input "**********"
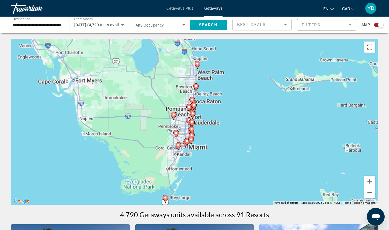
click at [193, 116] on icon "Main content" at bounding box center [192, 114] width 5 height 7
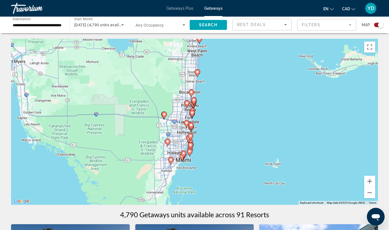
click at [193, 116] on icon "Main content" at bounding box center [192, 113] width 5 height 7
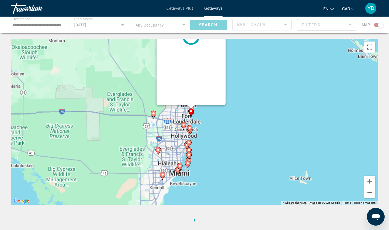
click at [195, 122] on div "Main content" at bounding box center [378, 122] width 367 height 0
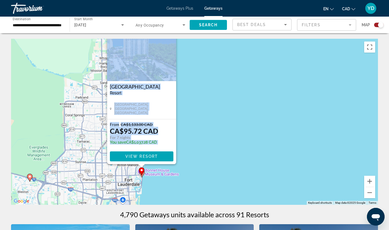
drag, startPoint x: 257, startPoint y: 124, endPoint x: 211, endPoint y: 185, distance: 75.6
click at [211, 185] on div "To activate drag with keyboard, press Alt + Enter. Once in keyboard drag state,…" at bounding box center [194, 122] width 367 height 166
click at [373, 180] on button "Zoom in" at bounding box center [369, 180] width 11 height 11
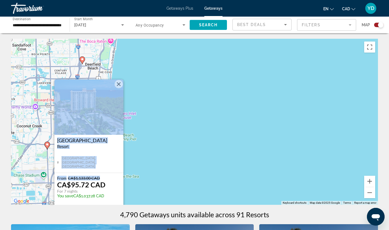
drag, startPoint x: 114, startPoint y: 175, endPoint x: 162, endPoint y: 139, distance: 60.5
click at [157, 92] on div "To activate drag with keyboard, press Alt + Enter. Once in keyboard drag state,…" at bounding box center [194, 122] width 367 height 166
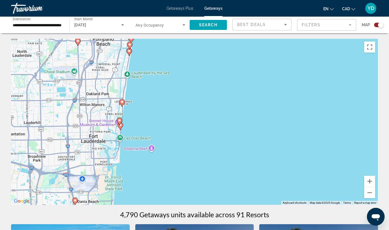
drag, startPoint x: 148, startPoint y: 179, endPoint x: 181, endPoint y: 62, distance: 121.0
click at [181, 62] on div "To activate drag with keyboard, press Alt + Enter. Once in keyboard drag state,…" at bounding box center [194, 122] width 367 height 166
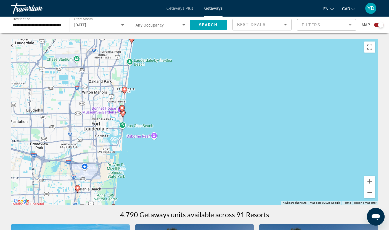
click at [125, 88] on image "Main content" at bounding box center [124, 89] width 3 height 3
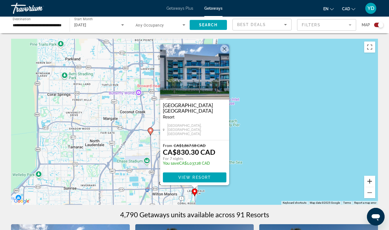
click at [370, 179] on button "Zoom in" at bounding box center [369, 180] width 11 height 11
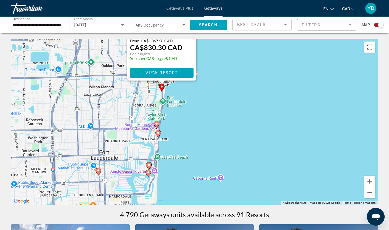
drag, startPoint x: 259, startPoint y: 191, endPoint x: 222, endPoint y: -2, distance: 196.9
click at [222, 0] on html "**********" at bounding box center [194, 115] width 389 height 230
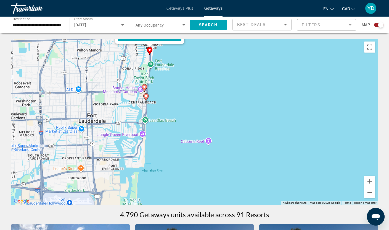
click at [146, 90] on icon "Main content" at bounding box center [145, 88] width 6 height 8
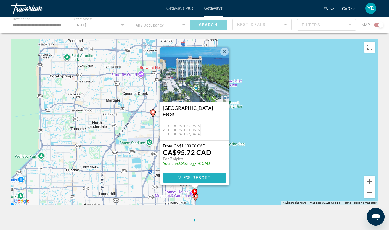
click at [189, 180] on span "Main content" at bounding box center [195, 177] width 64 height 13
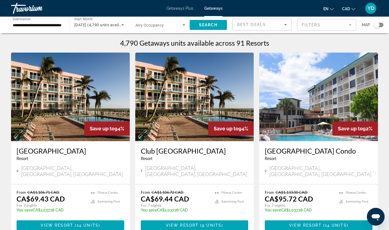
click at [380, 24] on div "Search widget" at bounding box center [378, 25] width 9 height 4
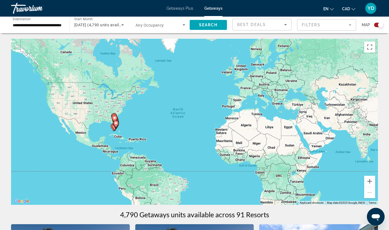
click at [127, 125] on div "To activate drag with keyboard, press Alt + Enter. Once in keyboard drag state,…" at bounding box center [194, 122] width 367 height 166
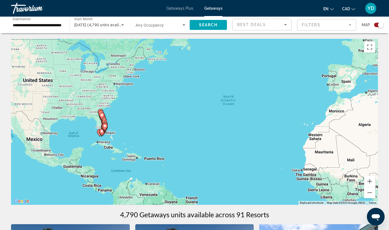
click at [115, 124] on div "To activate drag with keyboard, press Alt + Enter. Once in keyboard drag state,…" at bounding box center [194, 122] width 367 height 166
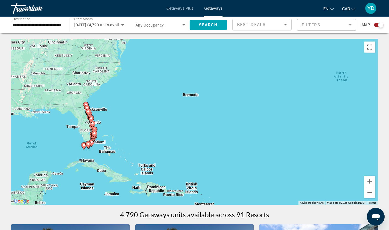
click at [107, 130] on div "To activate drag with keyboard, press Alt + Enter. Once in keyboard drag state,…" at bounding box center [194, 122] width 367 height 166
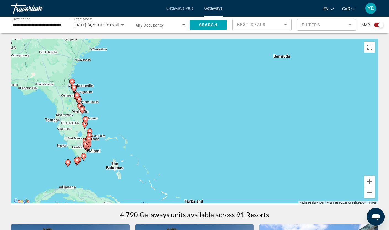
drag, startPoint x: 93, startPoint y: 149, endPoint x: 117, endPoint y: 138, distance: 26.0
click at [117, 138] on div "To activate drag with keyboard, press Alt + Enter. Once in keyboard drag state,…" at bounding box center [194, 122] width 367 height 166
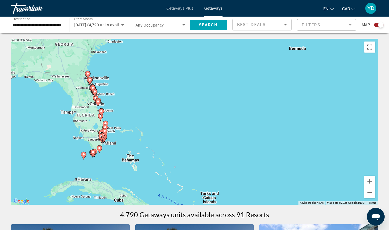
click at [117, 138] on div "To activate drag with keyboard, press Alt + Enter. Once in keyboard drag state,…" at bounding box center [194, 122] width 367 height 166
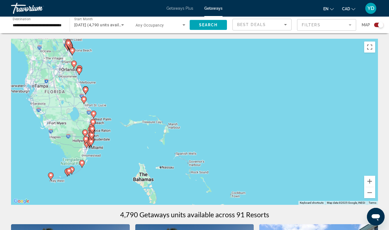
click at [118, 138] on div "To activate drag with keyboard, press Alt + Enter. Once in keyboard drag state,…" at bounding box center [194, 122] width 367 height 166
click at [105, 151] on div "To activate drag with keyboard, press Alt + Enter. Once in keyboard drag state,…" at bounding box center [194, 122] width 367 height 166
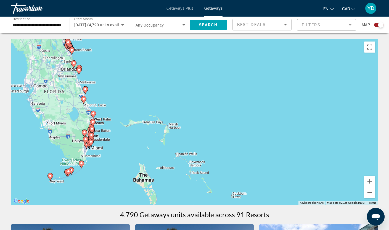
click at [105, 151] on div "To activate drag with keyboard, press Alt + Enter. Once in keyboard drag state,…" at bounding box center [194, 122] width 367 height 166
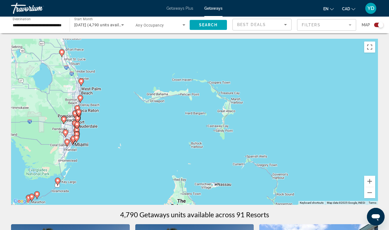
click at [105, 151] on div "To activate drag with keyboard, press Alt + Enter. Once in keyboard drag state,…" at bounding box center [194, 122] width 367 height 166
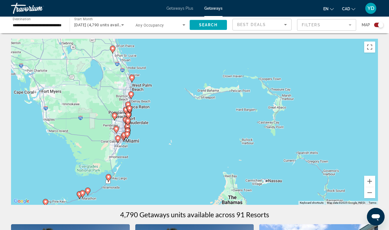
drag, startPoint x: 95, startPoint y: 140, endPoint x: 151, endPoint y: 134, distance: 56.1
click at [151, 134] on div "To activate drag with keyboard, press Alt + Enter. Once in keyboard drag state,…" at bounding box center [194, 122] width 367 height 166
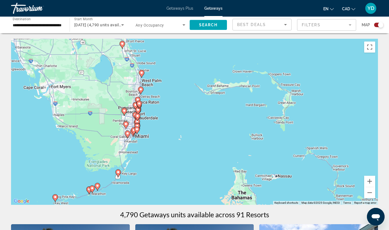
click at [157, 128] on div "To activate drag with keyboard, press Alt + Enter. Once in keyboard drag state,…" at bounding box center [194, 122] width 367 height 166
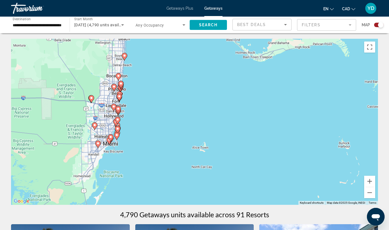
click at [157, 128] on div "To activate drag with keyboard, press Alt + Enter. Once in keyboard drag state,…" at bounding box center [194, 122] width 367 height 166
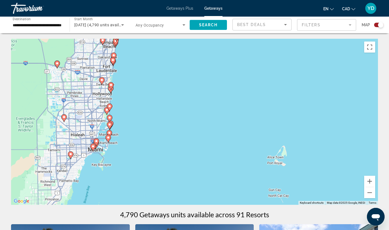
drag, startPoint x: 92, startPoint y: 125, endPoint x: 128, endPoint y: 114, distance: 37.3
click at [128, 114] on div "To activate drag with keyboard, press Alt + Enter. Once in keyboard drag state,…" at bounding box center [194, 122] width 367 height 166
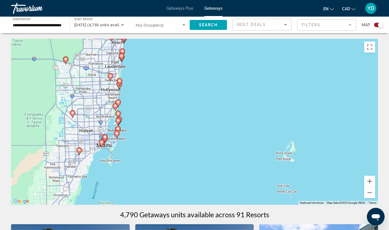
click at [128, 114] on div "To activate drag with keyboard, press Alt + Enter. Once in keyboard drag state,…" at bounding box center [194, 122] width 367 height 166
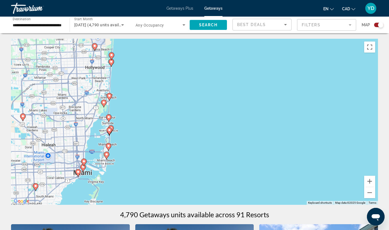
click at [128, 114] on div "To activate drag with keyboard, press Alt + Enter. Once in keyboard drag state,…" at bounding box center [194, 122] width 367 height 166
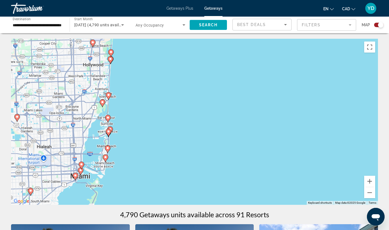
click at [128, 114] on div "To activate drag with keyboard, press Alt + Enter. Once in keyboard drag state,…" at bounding box center [194, 122] width 367 height 166
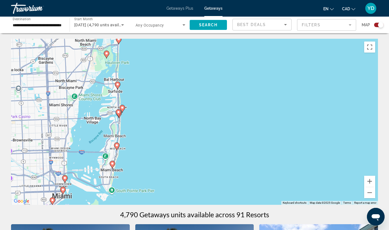
drag, startPoint x: 101, startPoint y: 156, endPoint x: 133, endPoint y: 112, distance: 54.0
click at [133, 112] on div "To activate drag with keyboard, press Alt + Enter. Once in keyboard drag state,…" at bounding box center [194, 122] width 367 height 166
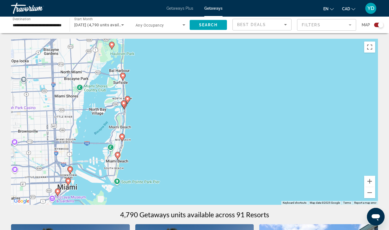
click at [145, 129] on div "To activate drag with keyboard, press Alt + Enter. Once in keyboard drag state,…" at bounding box center [194, 122] width 367 height 166
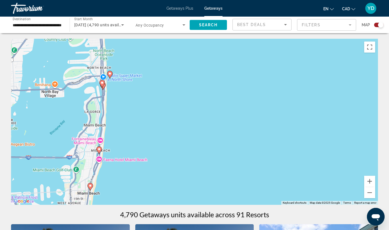
click at [110, 73] on image "Main content" at bounding box center [109, 73] width 3 height 3
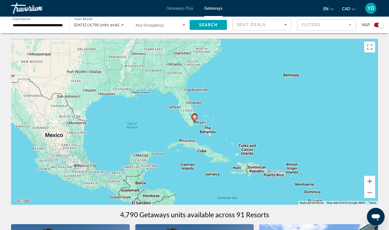
click at [204, 116] on div "To navigate, press the arrow keys. To activate drag with keyboard, press Alt + …" at bounding box center [194, 122] width 367 height 166
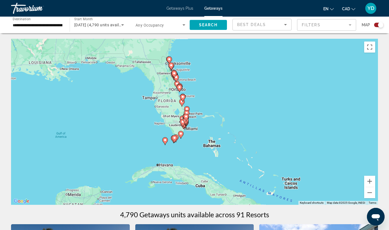
click at [197, 127] on div "To activate drag with keyboard, press Alt + Enter. Once in keyboard drag state,…" at bounding box center [194, 122] width 367 height 166
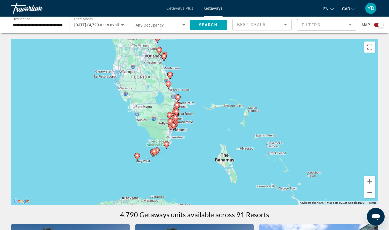
click at [197, 127] on div "To activate drag with keyboard, press Alt + Enter. Once in keyboard drag state,…" at bounding box center [194, 122] width 367 height 166
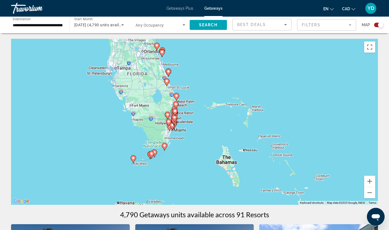
click at [197, 127] on div "To activate drag with keyboard, press Alt + Enter. Once in keyboard drag state,…" at bounding box center [194, 122] width 367 height 166
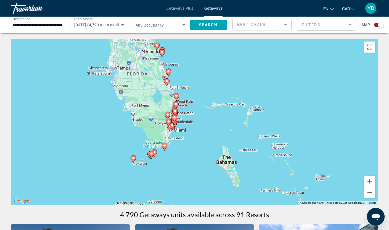
click at [188, 145] on div "To activate drag with keyboard, press Alt + Enter. Once in keyboard drag state,…" at bounding box center [194, 122] width 367 height 166
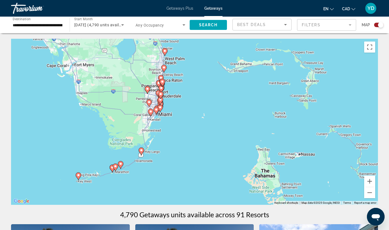
click at [184, 121] on div "To activate drag with keyboard, press Alt + Enter. Once in keyboard drag state,…" at bounding box center [194, 122] width 367 height 166
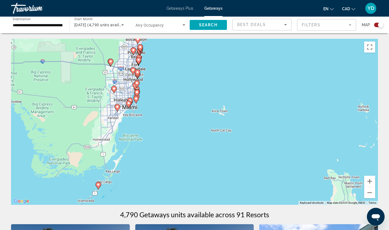
click at [157, 98] on div "To activate drag with keyboard, press Alt + Enter. Once in keyboard drag state,…" at bounding box center [194, 122] width 367 height 166
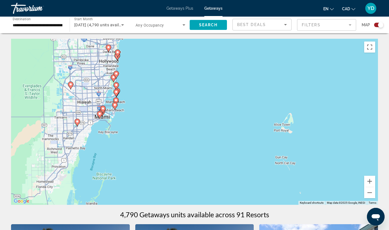
click at [131, 96] on div "To activate drag with keyboard, press Alt + Enter. Once in keyboard drag state,…" at bounding box center [194, 122] width 367 height 166
click at [131, 95] on div "To activate drag with keyboard, press Alt + Enter. Once in keyboard drag state,…" at bounding box center [194, 122] width 367 height 166
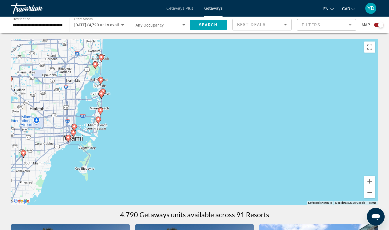
click at [114, 87] on div "To activate drag with keyboard, press Alt + Enter. Once in keyboard drag state,…" at bounding box center [194, 122] width 367 height 166
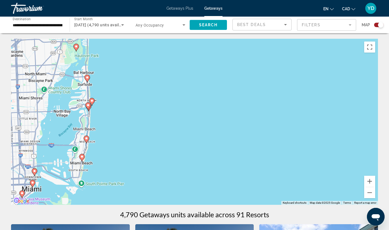
click at [82, 156] on image "Main content" at bounding box center [81, 156] width 3 height 3
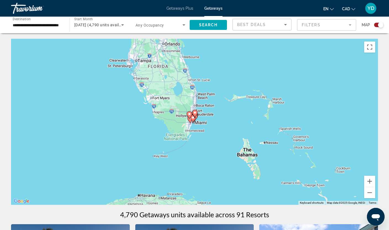
click at [195, 140] on div "To navigate, press the arrow keys. To activate drag with keyboard, press Alt + …" at bounding box center [194, 122] width 367 height 166
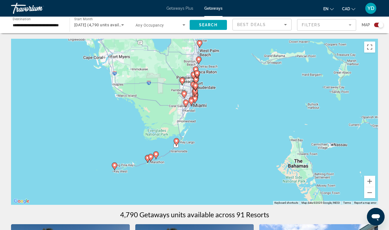
click at [195, 140] on div "To activate drag with keyboard, press Alt + Enter. Once in keyboard drag state,…" at bounding box center [194, 122] width 367 height 166
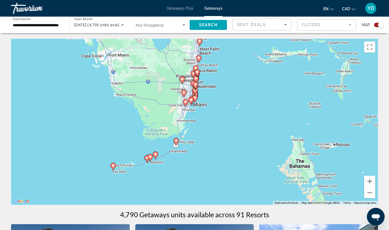
click at [195, 140] on div "To activate drag with keyboard, press Alt + Enter. Once in keyboard drag state,…" at bounding box center [194, 122] width 367 height 166
click at [213, 131] on div "To activate drag with keyboard, press Alt + Enter. Once in keyboard drag state,…" at bounding box center [194, 122] width 367 height 166
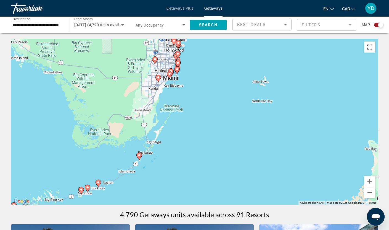
click at [201, 81] on div "To activate drag with keyboard, press Alt + Enter. Once in keyboard drag state,…" at bounding box center [194, 122] width 367 height 166
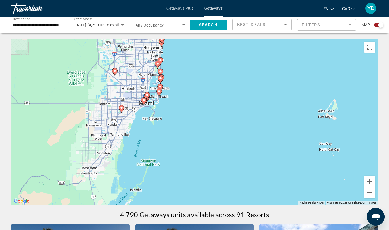
drag, startPoint x: 180, startPoint y: 66, endPoint x: 186, endPoint y: 98, distance: 32.9
click at [186, 98] on div "To activate drag with keyboard, press Alt + Enter. Once in keyboard drag state,…" at bounding box center [194, 122] width 367 height 166
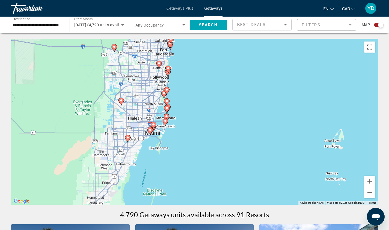
click at [188, 136] on div "To activate drag with keyboard, press Alt + Enter. Once in keyboard drag state,…" at bounding box center [194, 122] width 367 height 166
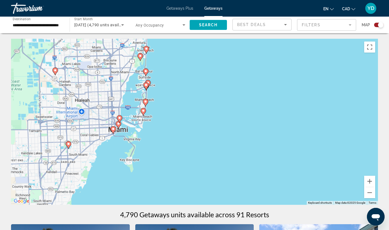
click at [188, 136] on div "To activate drag with keyboard, press Alt + Enter. Once in keyboard drag state,…" at bounding box center [194, 122] width 367 height 166
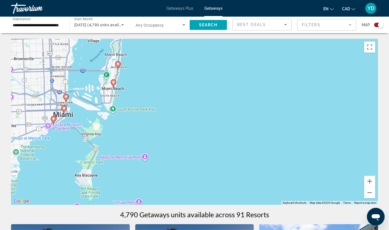
drag, startPoint x: 177, startPoint y: 134, endPoint x: 193, endPoint y: 126, distance: 18.0
click at [193, 126] on div "To activate drag with keyboard, press Alt + Enter. Once in keyboard drag state,…" at bounding box center [194, 122] width 367 height 166
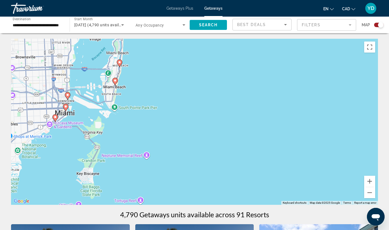
click at [65, 104] on icon "Main content" at bounding box center [65, 107] width 5 height 7
type input "**********"
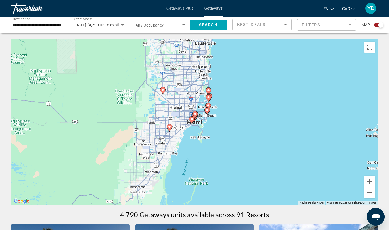
click at [195, 116] on icon "Main content" at bounding box center [195, 114] width 5 height 7
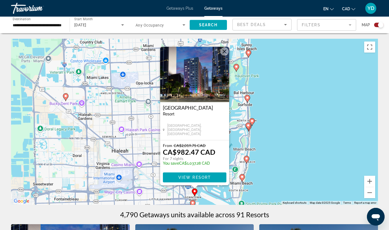
click at [194, 202] on image "Main content" at bounding box center [192, 202] width 3 height 3
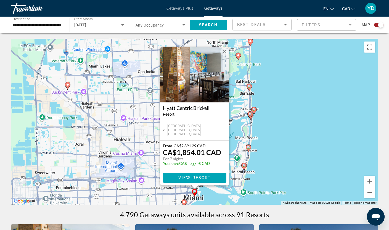
click at [245, 166] on image "Main content" at bounding box center [244, 165] width 3 height 3
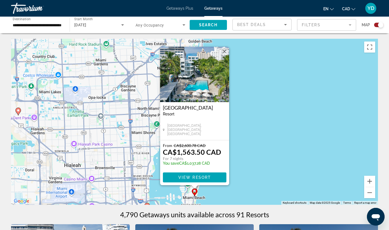
click at [245, 166] on div "To activate drag with keyboard, press Alt + Enter. Once in keyboard drag state,…" at bounding box center [194, 122] width 367 height 166
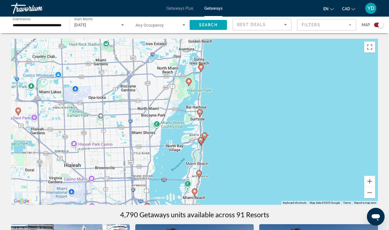
click at [201, 174] on gmp-advanced-marker "Main content" at bounding box center [199, 174] width 6 height 8
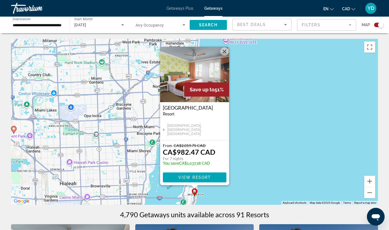
click at [245, 155] on div "To activate drag with keyboard, press Alt + Enter. Once in keyboard drag state,…" at bounding box center [194, 122] width 367 height 166
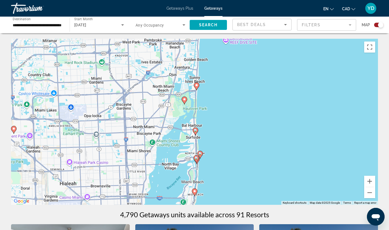
click at [200, 153] on image "Main content" at bounding box center [200, 153] width 3 height 3
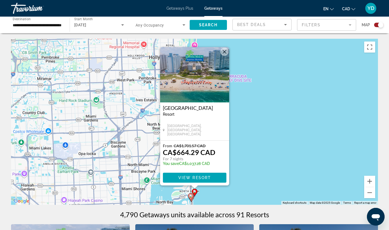
click at [236, 161] on div "To activate drag with keyboard, press Alt + Enter. Once in keyboard drag state,…" at bounding box center [194, 122] width 367 height 166
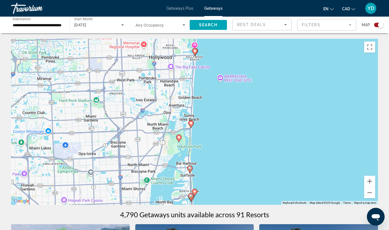
click at [191, 124] on image "Main content" at bounding box center [191, 122] width 3 height 3
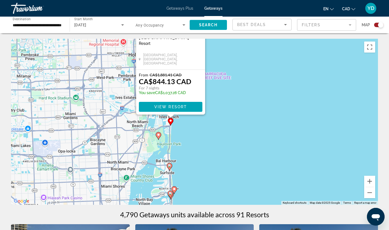
drag, startPoint x: 258, startPoint y: 179, endPoint x: 234, endPoint y: 106, distance: 76.4
click at [234, 106] on div "To activate drag with keyboard, press Alt + Enter. Once in keyboard drag state,…" at bounding box center [194, 122] width 367 height 166
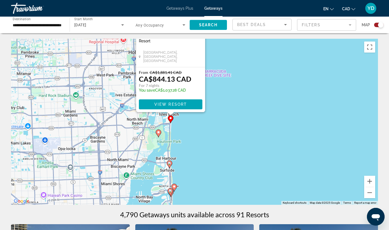
click at [158, 131] on image "Main content" at bounding box center [158, 131] width 3 height 3
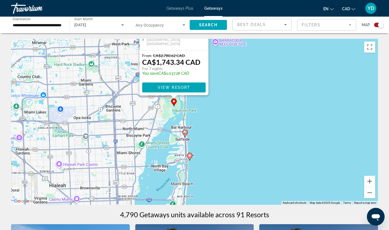
drag, startPoint x: 266, startPoint y: 182, endPoint x: 244, endPoint y: 83, distance: 101.5
click at [244, 83] on div "To activate drag with keyboard, press Alt + Enter. Once in keyboard drag state,…" at bounding box center [194, 122] width 367 height 166
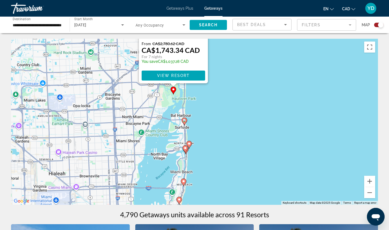
click at [184, 184] on icon "Main content" at bounding box center [183, 181] width 5 height 7
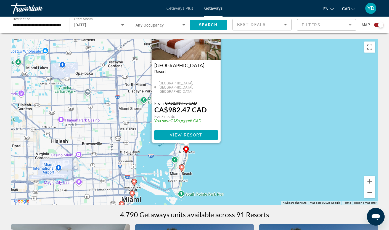
drag, startPoint x: 259, startPoint y: 155, endPoint x: 245, endPoint y: 52, distance: 104.1
click at [245, 52] on div "To activate drag with keyboard, press Alt + Enter. Once in keyboard drag state,…" at bounding box center [194, 122] width 367 height 166
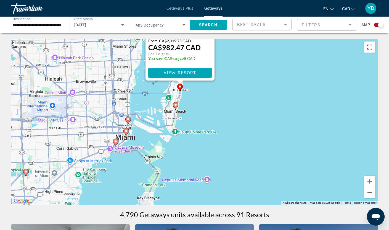
click at [127, 133] on icon "Main content" at bounding box center [126, 131] width 5 height 7
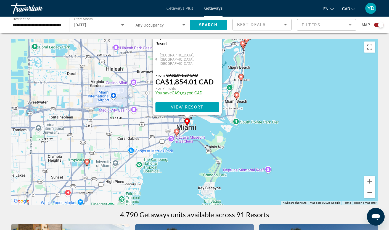
drag, startPoint x: 246, startPoint y: 181, endPoint x: 233, endPoint y: 92, distance: 90.5
click at [233, 92] on div "To activate drag with keyboard, press Alt + Enter. Once in keyboard drag state,…" at bounding box center [194, 122] width 367 height 166
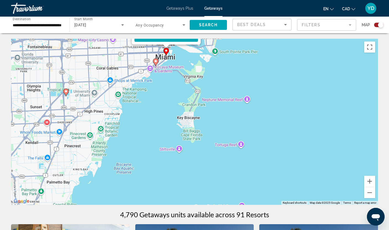
click at [156, 61] on image "Main content" at bounding box center [155, 60] width 3 height 3
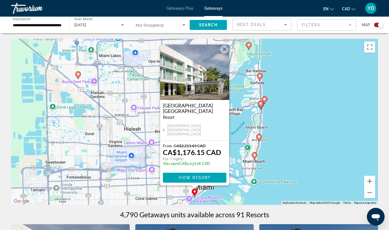
drag, startPoint x: 272, startPoint y: 175, endPoint x: 272, endPoint y: 167, distance: 7.7
click at [272, 174] on div "To activate drag with keyboard, press Alt + Enter. Once in keyboard drag state,…" at bounding box center [194, 122] width 367 height 166
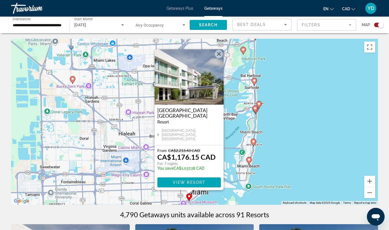
click at [219, 56] on button "Close" at bounding box center [219, 54] width 8 height 8
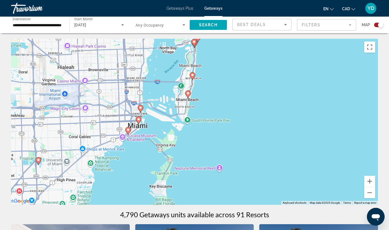
drag, startPoint x: 319, startPoint y: 180, endPoint x: 243, endPoint y: 99, distance: 111.4
click at [243, 99] on div "To activate drag with keyboard, press Alt + Enter. Once in keyboard drag state,…" at bounding box center [194, 122] width 367 height 166
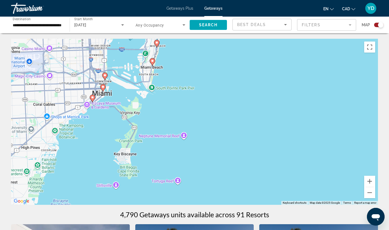
click at [106, 75] on image "Main content" at bounding box center [104, 74] width 3 height 3
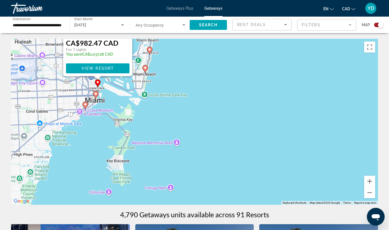
drag, startPoint x: 272, startPoint y: 155, endPoint x: 177, endPoint y: 48, distance: 142.5
click at [177, 48] on div "To activate drag with keyboard, press Alt + Enter. Once in keyboard drag state,…" at bounding box center [194, 122] width 367 height 166
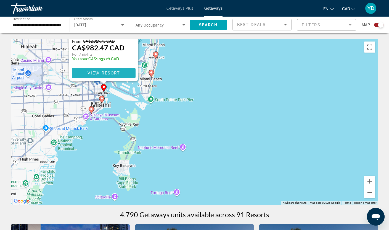
click at [116, 75] on span "View Resort" at bounding box center [103, 73] width 33 height 4
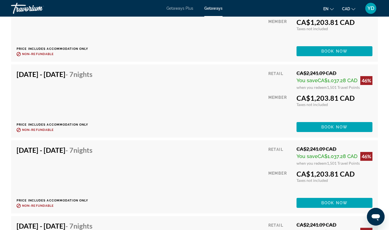
scroll to position [1464, 0]
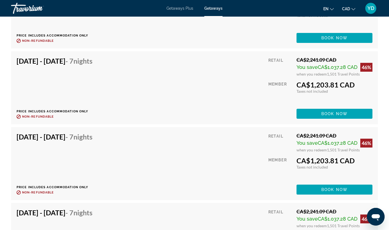
click at [176, 7] on span "Getaways Plus" at bounding box center [180, 8] width 27 height 4
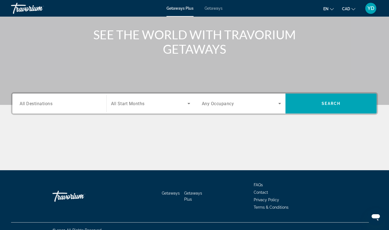
scroll to position [69, 0]
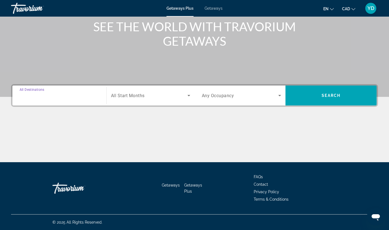
click at [63, 94] on input "Destination All Destinations" at bounding box center [60, 95] width 80 height 7
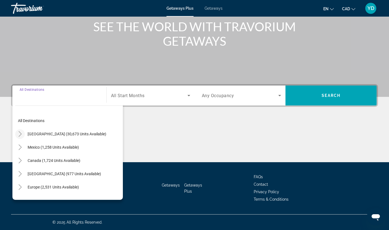
click at [21, 133] on icon "Toggle United States (30,673 units available)" at bounding box center [20, 134] width 3 height 6
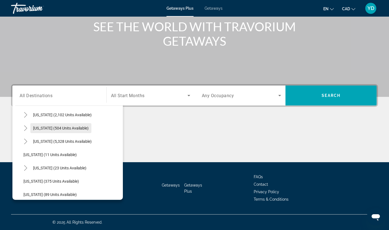
scroll to position [71, 0]
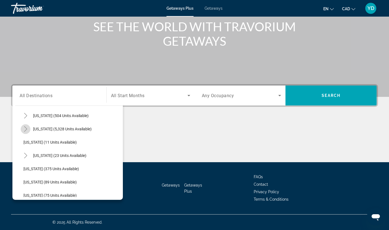
click at [28, 128] on mat-icon "Toggle Florida (5,328 units available)" at bounding box center [26, 129] width 10 height 10
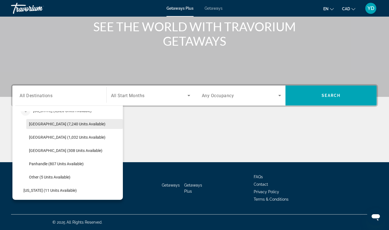
scroll to position [99, 0]
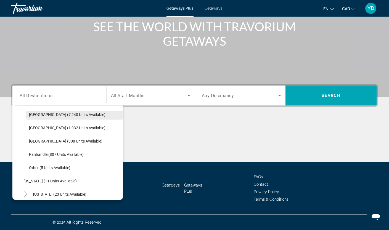
click at [28, 128] on span "Search widget" at bounding box center [74, 127] width 97 height 13
type input "**********"
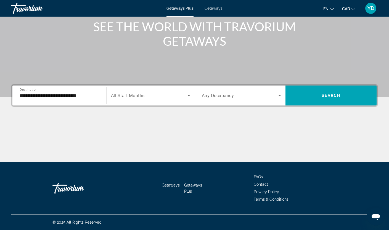
click at [170, 89] on div "Search widget" at bounding box center [150, 95] width 79 height 15
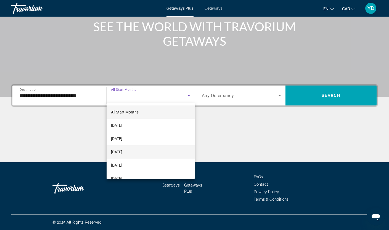
click at [142, 154] on mat-option "[DATE]" at bounding box center [151, 151] width 88 height 13
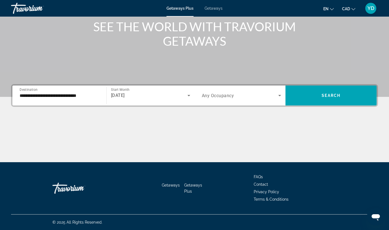
click at [254, 89] on div "Search widget" at bounding box center [242, 95] width 80 height 15
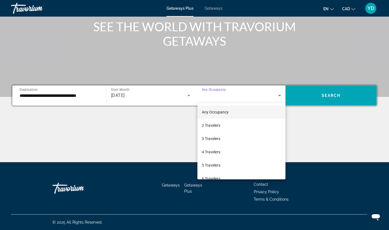
click at [254, 89] on div at bounding box center [194, 115] width 389 height 230
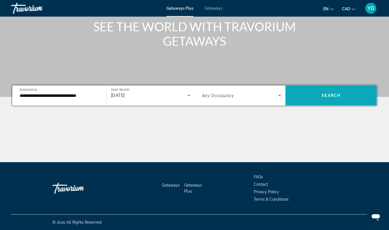
click at [322, 90] on span "Search widget" at bounding box center [331, 95] width 91 height 13
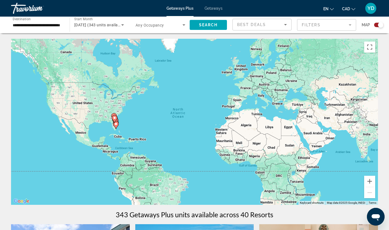
click at [123, 120] on div "To activate drag with keyboard, press Alt + Enter. Once in keyboard drag state,…" at bounding box center [194, 122] width 367 height 166
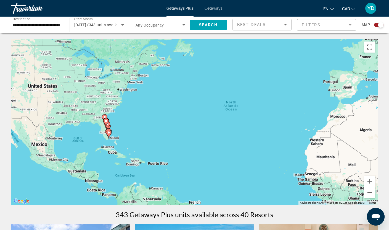
click at [123, 120] on div "To activate drag with keyboard, press Alt + Enter. Once in keyboard drag state,…" at bounding box center [194, 122] width 367 height 166
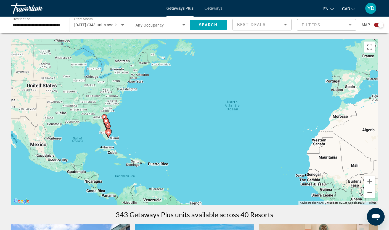
click at [123, 120] on div "To activate drag with keyboard, press Alt + Enter. Once in keyboard drag state,…" at bounding box center [194, 122] width 367 height 166
click at [121, 131] on div "To activate drag with keyboard, press Alt + Enter. Once in keyboard drag state,…" at bounding box center [194, 122] width 367 height 166
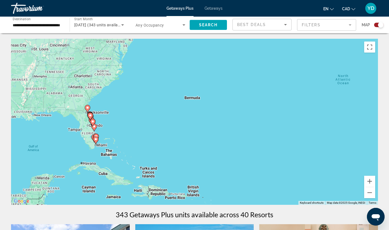
click at [107, 136] on div "To activate drag with keyboard, press Alt + Enter. Once in keyboard drag state,…" at bounding box center [194, 122] width 367 height 166
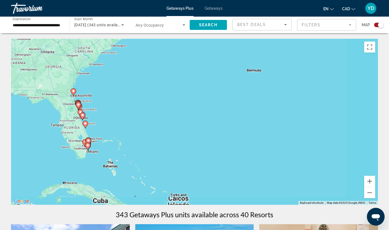
click at [107, 136] on div "To activate drag with keyboard, press Alt + Enter. Once in keyboard drag state,…" at bounding box center [194, 122] width 367 height 166
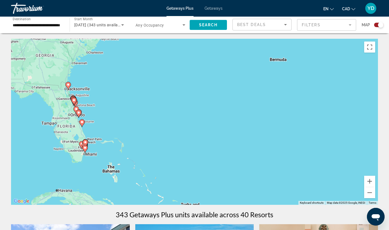
click at [107, 136] on div "To activate drag with keyboard, press Alt + Enter. Once in keyboard drag state,…" at bounding box center [194, 122] width 367 height 166
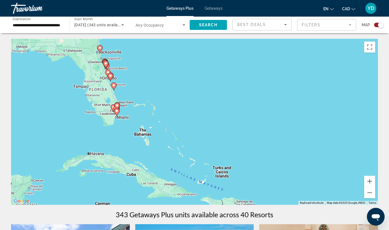
drag, startPoint x: 102, startPoint y: 148, endPoint x: 135, endPoint y: 110, distance: 49.4
click at [135, 110] on div "To activate drag with keyboard, press Alt + Enter. Once in keyboard drag state,…" at bounding box center [194, 122] width 367 height 166
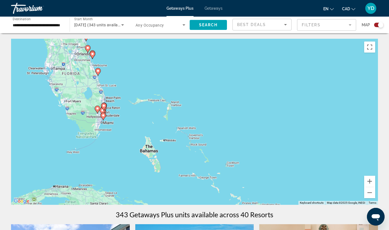
click at [135, 110] on div "To activate drag with keyboard, press Alt + Enter. Once in keyboard drag state,…" at bounding box center [194, 122] width 367 height 166
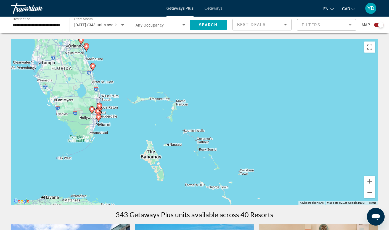
click at [135, 110] on div "To activate drag with keyboard, press Alt + Enter. Once in keyboard drag state,…" at bounding box center [194, 122] width 367 height 166
click at [110, 129] on div "To activate drag with keyboard, press Alt + Enter. Once in keyboard drag state,…" at bounding box center [194, 122] width 367 height 166
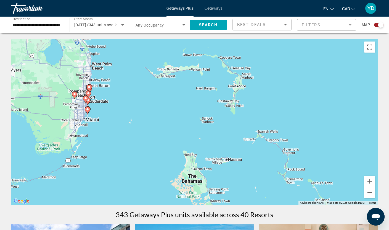
click at [85, 99] on image "Main content" at bounding box center [85, 97] width 3 height 3
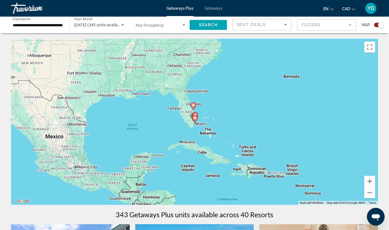
click at [198, 120] on div "To navigate, press the arrow keys. To activate drag with keyboard, press Alt + …" at bounding box center [194, 122] width 367 height 166
click at [198, 120] on div "To activate drag with keyboard, press Alt + Enter. Once in keyboard drag state,…" at bounding box center [194, 122] width 367 height 166
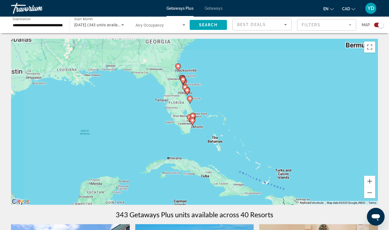
click at [198, 120] on div "To activate drag with keyboard, press Alt + Enter. Once in keyboard drag state,…" at bounding box center [194, 122] width 367 height 166
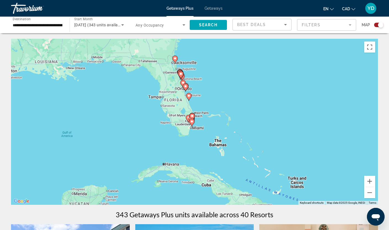
click at [198, 120] on div "To activate drag with keyboard, press Alt + Enter. Once in keyboard drag state,…" at bounding box center [194, 122] width 367 height 166
click at [196, 129] on div "To activate drag with keyboard, press Alt + Enter. Once in keyboard drag state,…" at bounding box center [194, 122] width 367 height 166
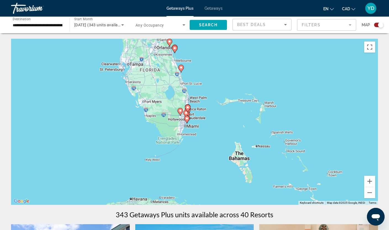
click at [187, 148] on div "To activate drag with keyboard, press Alt + Enter. Once in keyboard drag state,…" at bounding box center [194, 122] width 367 height 166
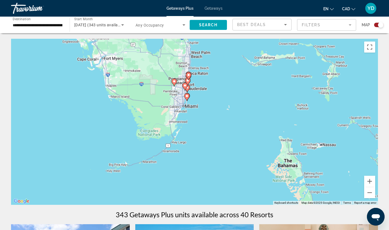
click at [187, 148] on div "To activate drag with keyboard, press Alt + Enter. Once in keyboard drag state,…" at bounding box center [194, 122] width 367 height 166
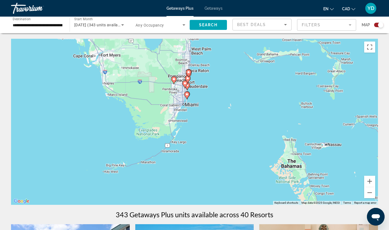
click at [187, 148] on div "To activate drag with keyboard, press Alt + Enter. Once in keyboard drag state,…" at bounding box center [194, 122] width 367 height 166
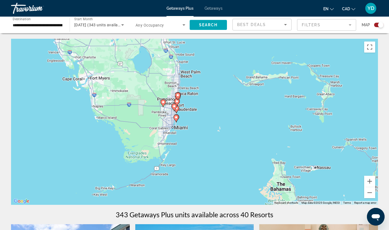
drag, startPoint x: 210, startPoint y: 92, endPoint x: 198, endPoint y: 115, distance: 26.2
click at [198, 115] on div "To activate drag with keyboard, press Alt + Enter. Once in keyboard drag state,…" at bounding box center [194, 122] width 367 height 166
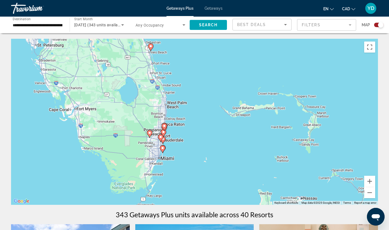
click at [162, 138] on icon "Main content" at bounding box center [160, 137] width 5 height 7
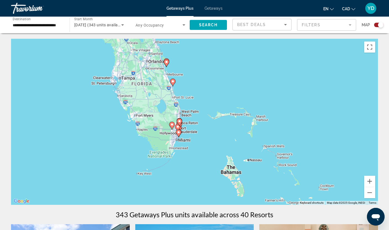
click at [203, 138] on div "To navigate, press the arrow keys. To activate drag with keyboard, press Alt + …" at bounding box center [194, 122] width 367 height 166
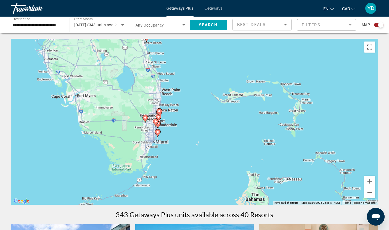
click at [203, 138] on div "To activate drag with keyboard, press Alt + Enter. Once in keyboard drag state,…" at bounding box center [194, 122] width 367 height 166
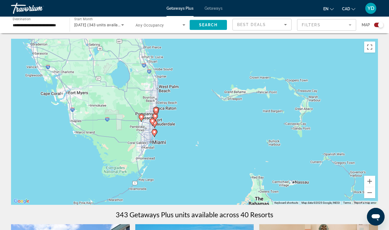
click at [203, 138] on div "To activate drag with keyboard, press Alt + Enter. Once in keyboard drag state,…" at bounding box center [194, 122] width 367 height 166
click at [166, 140] on div "To activate drag with keyboard, press Alt + Enter. Once in keyboard drag state,…" at bounding box center [194, 122] width 367 height 166
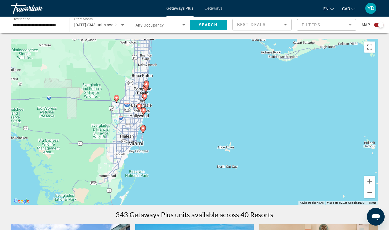
click at [143, 130] on icon "Main content" at bounding box center [142, 129] width 5 height 7
type input "**********"
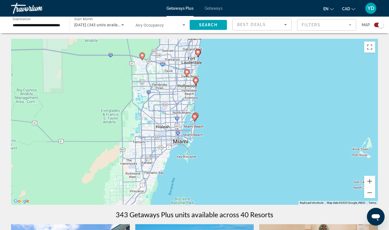
click at [194, 117] on image "Main content" at bounding box center [194, 116] width 3 height 3
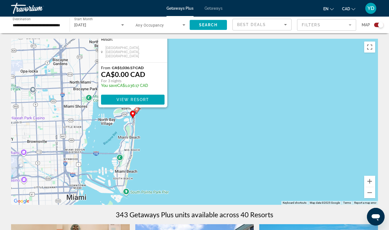
drag, startPoint x: 281, startPoint y: 171, endPoint x: 219, endPoint y: 94, distance: 99.6
click at [219, 94] on div "To activate drag with keyboard, press Alt + Enter. Once in keyboard drag state,…" at bounding box center [194, 122] width 367 height 166
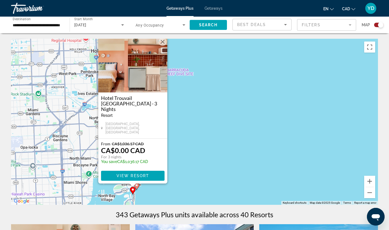
drag, startPoint x: 190, startPoint y: 88, endPoint x: 190, endPoint y: 164, distance: 76.8
click at [190, 164] on div "To activate drag with keyboard, press Alt + Enter. Once in keyboard drag state,…" at bounding box center [194, 122] width 367 height 166
click at [163, 46] on button "Close" at bounding box center [163, 42] width 8 height 8
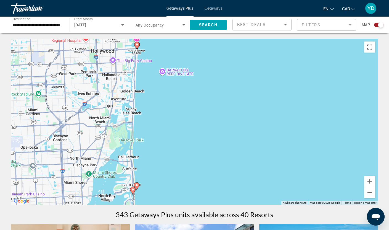
click at [136, 44] on image "Main content" at bounding box center [136, 44] width 3 height 3
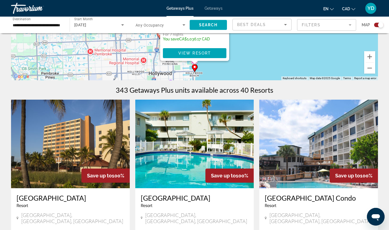
scroll to position [138, 0]
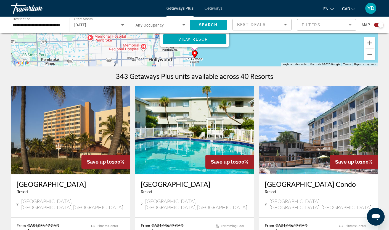
click at [370, 55] on button "Zoom out" at bounding box center [369, 54] width 11 height 11
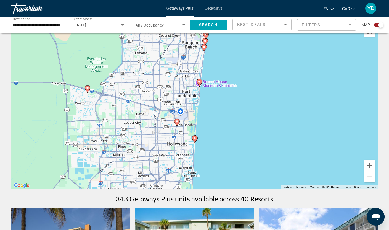
scroll to position [0, 0]
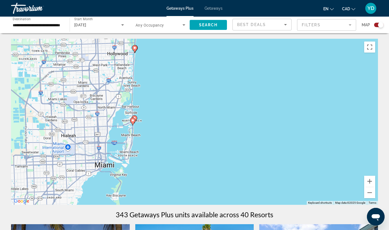
drag, startPoint x: 193, startPoint y: 129, endPoint x: 153, endPoint y: 55, distance: 84.4
click at [153, 55] on div "To activate drag with keyboard, press Alt + Enter. Once in keyboard drag state,…" at bounding box center [194, 122] width 367 height 166
click at [132, 120] on image "Main content" at bounding box center [132, 120] width 3 height 3
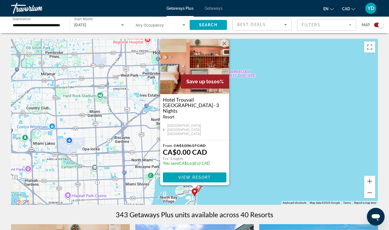
click at [224, 48] on button "Close" at bounding box center [224, 43] width 8 height 8
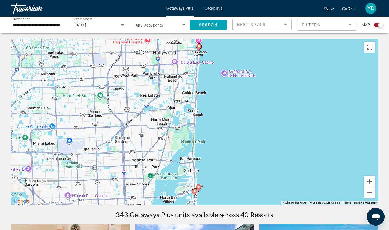
click at [198, 187] on image "Main content" at bounding box center [198, 186] width 3 height 3
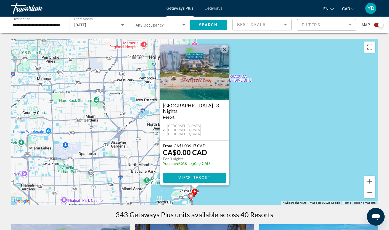
click at [195, 177] on span "View Resort" at bounding box center [194, 177] width 33 height 4
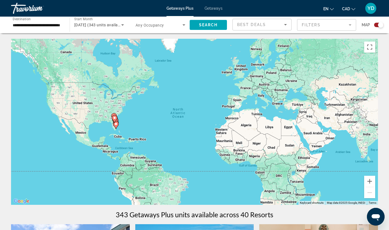
click at [325, 25] on mat-form-field "Filters" at bounding box center [326, 25] width 59 height 12
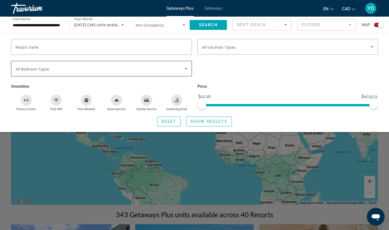
click at [143, 74] on div "Search widget" at bounding box center [101, 68] width 172 height 15
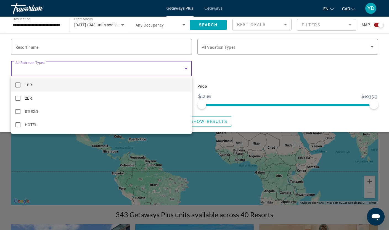
click at [143, 74] on div at bounding box center [194, 115] width 389 height 230
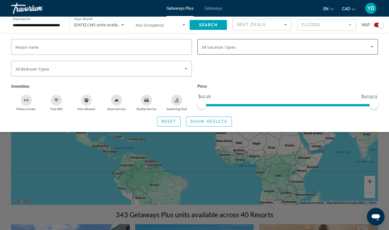
click at [216, 48] on span "All Vacation Types" at bounding box center [219, 47] width 34 height 4
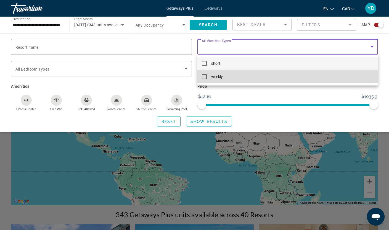
click at [203, 75] on mat-pseudo-checkbox at bounding box center [204, 76] width 5 height 5
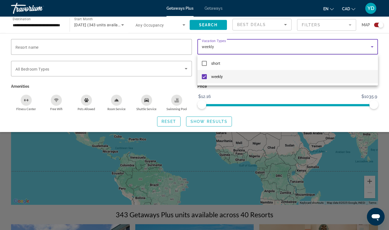
click at [211, 123] on div at bounding box center [194, 115] width 389 height 230
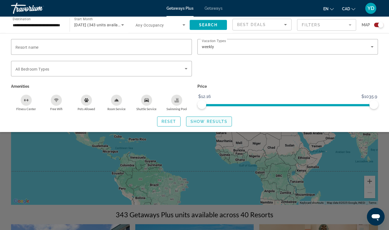
click at [212, 119] on span "Show Results" at bounding box center [209, 121] width 37 height 4
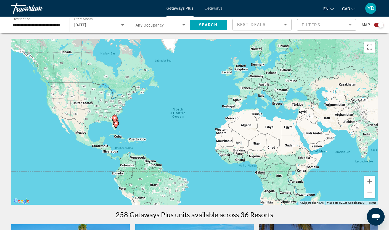
click at [132, 117] on div "To activate drag with keyboard, press Alt + Enter. Once in keyboard drag state,…" at bounding box center [194, 122] width 367 height 166
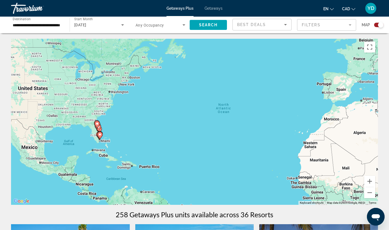
click at [120, 127] on div "To activate drag with keyboard, press Alt + Enter. Once in keyboard drag state,…" at bounding box center [194, 122] width 367 height 166
click at [117, 127] on div "To activate drag with keyboard, press Alt + Enter. Once in keyboard drag state,…" at bounding box center [194, 122] width 367 height 166
click at [107, 132] on div "To activate drag with keyboard, press Alt + Enter. Once in keyboard drag state,…" at bounding box center [194, 122] width 367 height 166
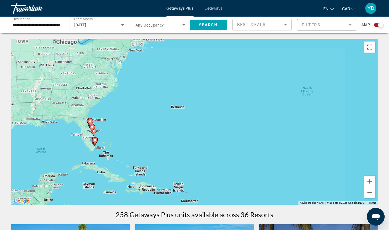
click at [107, 132] on div "To activate drag with keyboard, press Alt + Enter. Once in keyboard drag state,…" at bounding box center [194, 122] width 367 height 166
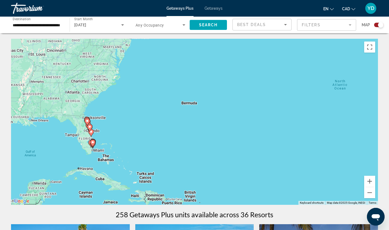
click at [107, 132] on div "To activate drag with keyboard, press Alt + Enter. Once in keyboard drag state,…" at bounding box center [194, 122] width 367 height 166
click at [94, 143] on image "Main content" at bounding box center [92, 141] width 3 height 3
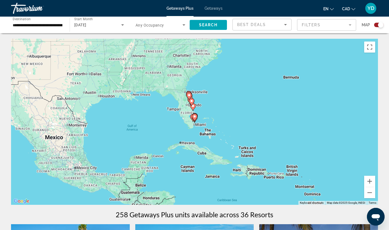
click at [198, 113] on div "To navigate, press the arrow keys. To activate drag with keyboard, press Alt + …" at bounding box center [194, 122] width 367 height 166
click at [198, 113] on div "To activate drag with keyboard, press Alt + Enter. Once in keyboard drag state,…" at bounding box center [194, 122] width 367 height 166
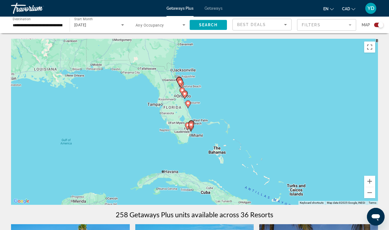
click at [196, 134] on div "To activate drag with keyboard, press Alt + Enter. Once in keyboard drag state,…" at bounding box center [194, 122] width 367 height 166
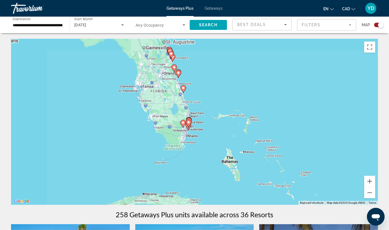
click at [196, 134] on div "To activate drag with keyboard, press Alt + Enter. Once in keyboard drag state,…" at bounding box center [194, 122] width 367 height 166
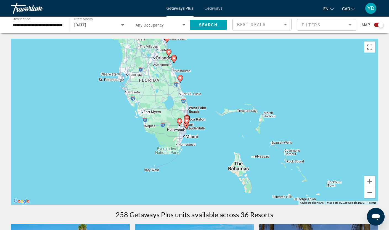
click at [196, 134] on div "To activate drag with keyboard, press Alt + Enter. Once in keyboard drag state,…" at bounding box center [194, 122] width 367 height 166
click at [195, 138] on div "To activate drag with keyboard, press Alt + Enter. Once in keyboard drag state,…" at bounding box center [194, 122] width 367 height 166
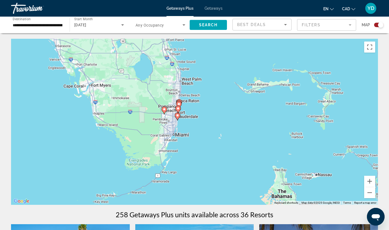
click at [180, 118] on gmp-advanced-marker "Main content" at bounding box center [178, 116] width 6 height 8
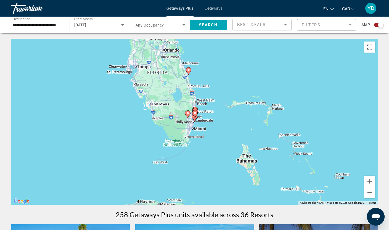
click at [208, 119] on div "To navigate, press the arrow keys. To activate drag with keyboard, press Alt + …" at bounding box center [194, 122] width 367 height 166
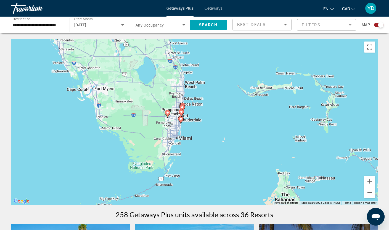
click at [181, 111] on image "Main content" at bounding box center [181, 111] width 3 height 3
type input "**********"
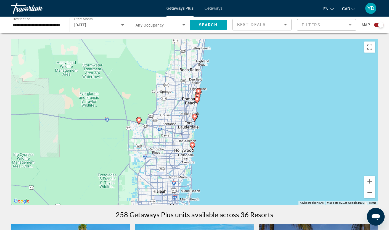
click at [195, 118] on icon "Main content" at bounding box center [194, 117] width 5 height 7
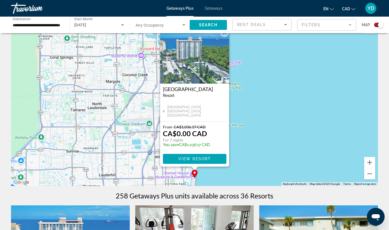
scroll to position [28, 0]
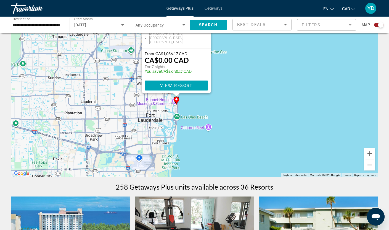
drag, startPoint x: 253, startPoint y: 153, endPoint x: 235, endPoint y: 88, distance: 67.4
click at [235, 88] on div "To activate drag with keyboard, press Alt + Enter. Once in keyboard drag state,…" at bounding box center [194, 94] width 367 height 166
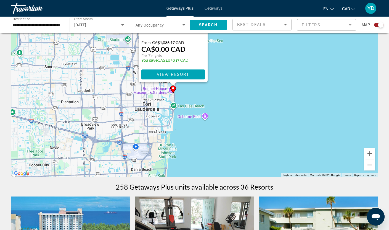
drag, startPoint x: 183, startPoint y: 145, endPoint x: 180, endPoint y: 91, distance: 54.3
click at [180, 91] on div "To activate drag with keyboard, press Alt + Enter. Once in keyboard drag state,…" at bounding box center [194, 94] width 367 height 166
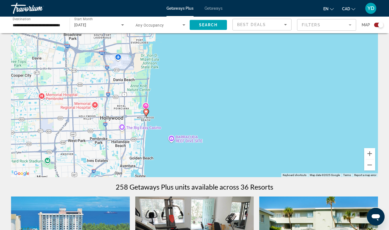
click at [147, 112] on image "Main content" at bounding box center [145, 111] width 3 height 3
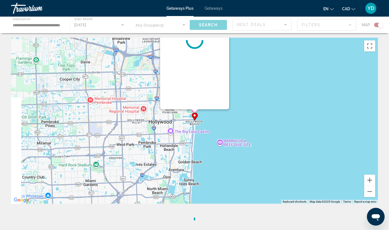
scroll to position [0, 0]
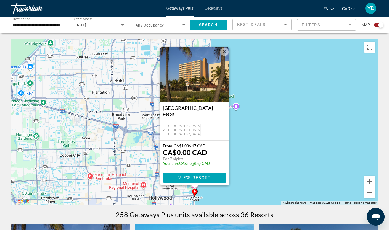
drag, startPoint x: 267, startPoint y: 136, endPoint x: 263, endPoint y: 139, distance: 5.3
click at [263, 139] on div "To activate drag with keyboard, press Alt + Enter. Once in keyboard drag state,…" at bounding box center [194, 122] width 367 height 166
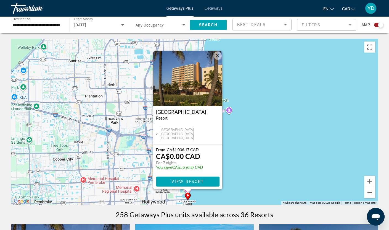
drag, startPoint x: 215, startPoint y: 55, endPoint x: 233, endPoint y: 66, distance: 20.9
click at [216, 55] on button "Close" at bounding box center [218, 55] width 8 height 8
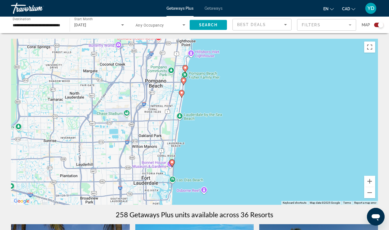
drag, startPoint x: 228, startPoint y: 84, endPoint x: 203, endPoint y: 166, distance: 86.2
click at [203, 166] on div "To activate drag with keyboard, press Alt + Enter. Once in keyboard drag state,…" at bounding box center [194, 122] width 367 height 166
click at [182, 92] on image "Main content" at bounding box center [181, 92] width 3 height 3
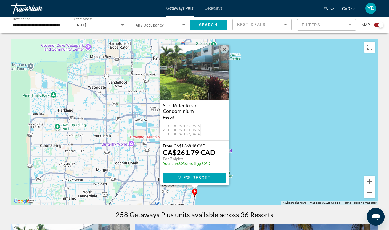
click at [224, 53] on button "Close" at bounding box center [224, 49] width 8 height 8
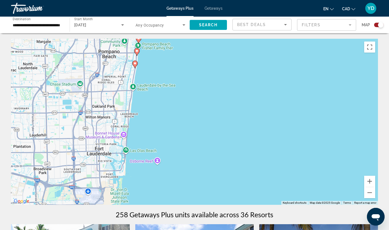
drag, startPoint x: 238, startPoint y: 183, endPoint x: 183, endPoint y: 40, distance: 153.2
click at [182, 44] on div "To activate drag with keyboard, press Alt + Enter. Once in keyboard drag state,…" at bounding box center [194, 122] width 367 height 166
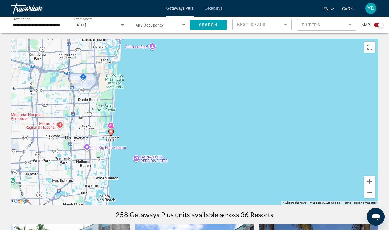
drag, startPoint x: 158, startPoint y: 161, endPoint x: 169, endPoint y: 67, distance: 94.6
click at [165, 75] on div "To activate drag with keyboard, press Alt + Enter. Once in keyboard drag state,…" at bounding box center [194, 122] width 367 height 166
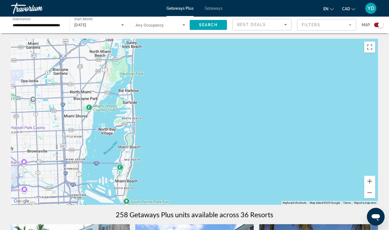
drag, startPoint x: 173, startPoint y: 165, endPoint x: 205, endPoint y: 58, distance: 112.0
click at [203, 62] on div "To activate drag with keyboard, press Alt + Enter. Once in keyboard drag state,…" at bounding box center [194, 122] width 367 height 166
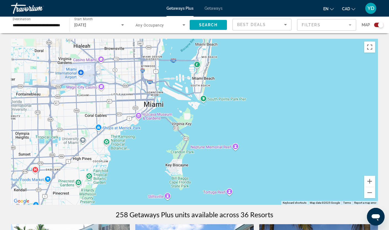
drag, startPoint x: 197, startPoint y: 113, endPoint x: 231, endPoint y: 134, distance: 39.7
click at [231, 134] on div "Main content" at bounding box center [194, 122] width 367 height 166
click at [375, 194] on button "Zoom out" at bounding box center [369, 192] width 11 height 11
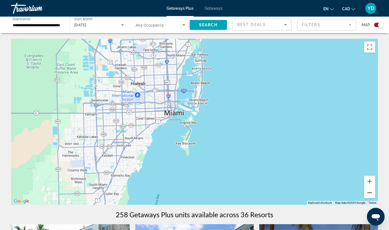
click at [375, 194] on button "Zoom out" at bounding box center [369, 192] width 11 height 11
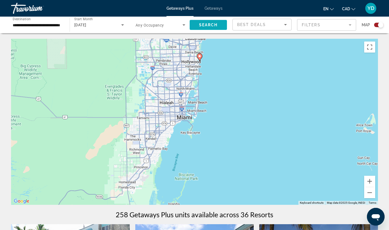
click at [206, 23] on span "Search" at bounding box center [208, 25] width 19 height 4
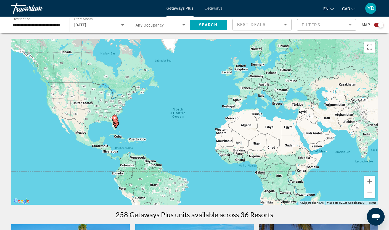
click at [119, 127] on div "To activate drag with keyboard, press Alt + Enter. Once in keyboard drag state,…" at bounding box center [194, 122] width 367 height 166
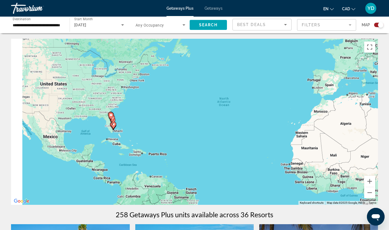
click at [137, 136] on div "To activate drag with keyboard, press Alt + Enter. Once in keyboard drag state,…" at bounding box center [194, 122] width 367 height 166
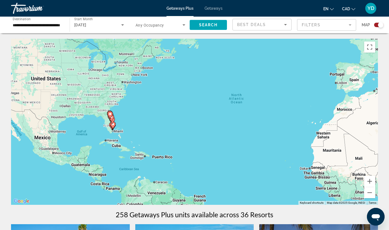
click at [137, 136] on div "To activate drag with keyboard, press Alt + Enter. Once in keyboard drag state,…" at bounding box center [194, 122] width 367 height 166
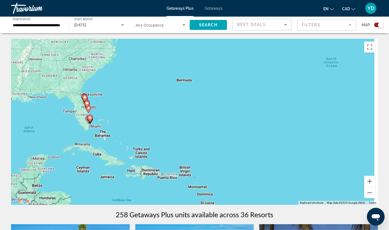
click at [137, 136] on div "To activate drag with keyboard, press Alt + Enter. Once in keyboard drag state,…" at bounding box center [194, 122] width 367 height 166
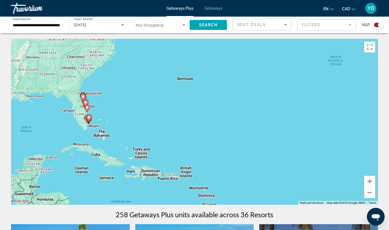
click at [137, 136] on div "To activate drag with keyboard, press Alt + Enter. Once in keyboard drag state,…" at bounding box center [194, 122] width 367 height 166
click at [108, 120] on div "To activate drag with keyboard, press Alt + Enter. Once in keyboard drag state,…" at bounding box center [194, 122] width 367 height 166
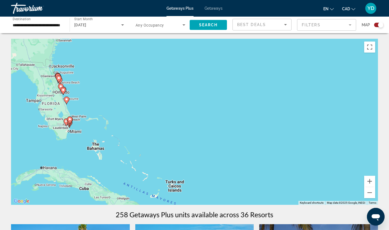
click at [108, 120] on div "To activate drag with keyboard, press Alt + Enter. Once in keyboard drag state,…" at bounding box center [194, 122] width 367 height 166
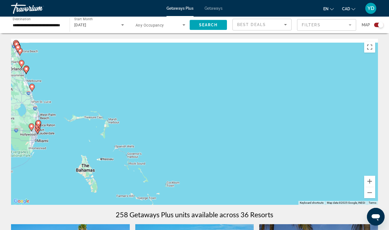
click at [108, 120] on div "To activate drag with keyboard, press Alt + Enter. Once in keyboard drag state,…" at bounding box center [194, 122] width 367 height 166
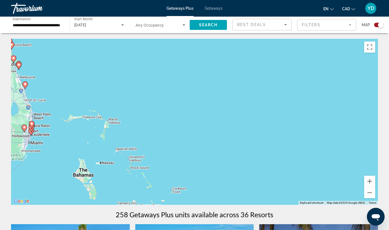
click at [108, 120] on div "To activate drag with keyboard, press Alt + Enter. Once in keyboard drag state,…" at bounding box center [194, 122] width 367 height 166
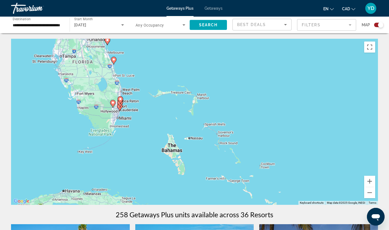
drag, startPoint x: 81, startPoint y: 134, endPoint x: 172, endPoint y: 109, distance: 94.5
click at [173, 109] on div "To activate drag with keyboard, press Alt + Enter. Once in keyboard drag state,…" at bounding box center [194, 122] width 367 height 166
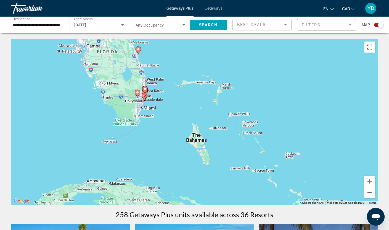
click at [162, 121] on div "To activate drag with keyboard, press Alt + Enter. Once in keyboard drag state,…" at bounding box center [194, 122] width 367 height 166
click at [162, 122] on div "To activate drag with keyboard, press Alt + Enter. Once in keyboard drag state,…" at bounding box center [194, 122] width 367 height 166
click at [158, 120] on div "To activate drag with keyboard, press Alt + Enter. Once in keyboard drag state,…" at bounding box center [194, 122] width 367 height 166
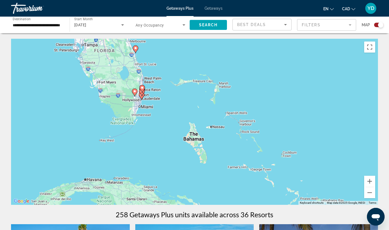
click at [156, 98] on div "To activate drag with keyboard, press Alt + Enter. Once in keyboard drag state,…" at bounding box center [194, 122] width 367 height 166
click at [158, 109] on div "To activate drag with keyboard, press Alt + Enter. Once in keyboard drag state,…" at bounding box center [194, 122] width 367 height 166
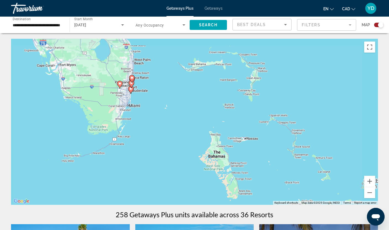
click at [158, 109] on div "To activate drag with keyboard, press Alt + Enter. Once in keyboard drag state,…" at bounding box center [194, 122] width 367 height 166
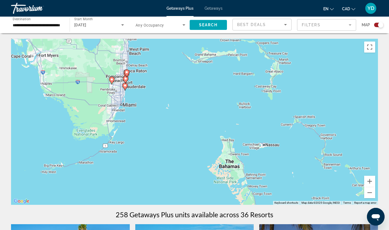
click at [158, 109] on div "To activate drag with keyboard, press Alt + Enter. Once in keyboard drag state,…" at bounding box center [194, 122] width 367 height 166
click at [157, 109] on div "To activate drag with keyboard, press Alt + Enter. Once in keyboard drag state,…" at bounding box center [194, 122] width 367 height 166
click at [138, 95] on div "To activate drag with keyboard, press Alt + Enter. Once in keyboard drag state,…" at bounding box center [194, 122] width 367 height 166
click at [138, 94] on div "To activate drag with keyboard, press Alt + Enter. Once in keyboard drag state,…" at bounding box center [194, 122] width 367 height 166
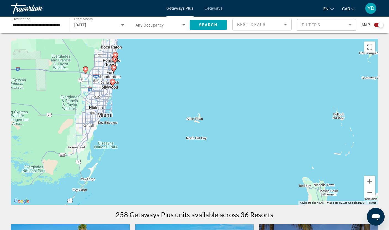
click at [138, 94] on div "To activate drag with keyboard, press Alt + Enter. Once in keyboard drag state,…" at bounding box center [194, 122] width 367 height 166
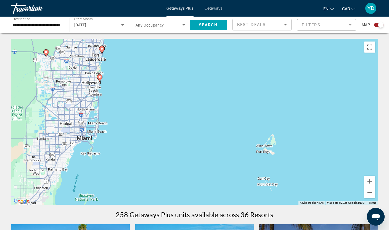
drag, startPoint x: 97, startPoint y: 97, endPoint x: 134, endPoint y: 100, distance: 36.6
click at [134, 100] on div "To activate drag with keyboard, press Alt + Enter. Once in keyboard drag state,…" at bounding box center [194, 122] width 367 height 166
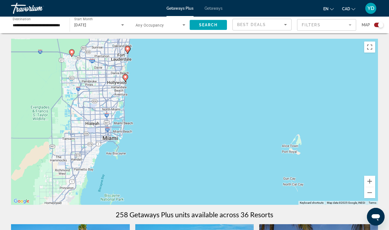
click at [125, 78] on icon "Main content" at bounding box center [125, 77] width 5 height 7
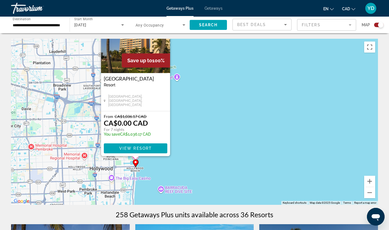
drag, startPoint x: 269, startPoint y: 175, endPoint x: 209, endPoint y: 145, distance: 66.7
click at [209, 145] on div "To activate drag with keyboard, press Alt + Enter. Once in keyboard drag state,…" at bounding box center [194, 122] width 367 height 166
drag, startPoint x: 191, startPoint y: 58, endPoint x: 184, endPoint y: 66, distance: 10.6
click at [184, 66] on div "To activate drag with keyboard, press Alt + Enter. Once in keyboard drag state,…" at bounding box center [194, 122] width 367 height 166
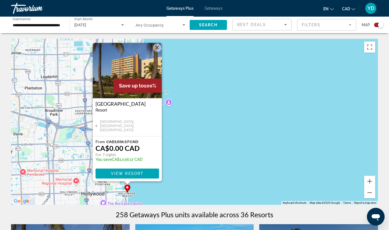
drag, startPoint x: 180, startPoint y: 63, endPoint x: 179, endPoint y: 83, distance: 20.2
click at [179, 83] on div "To activate drag with keyboard, press Alt + Enter. Once in keyboard drag state,…" at bounding box center [194, 122] width 367 height 166
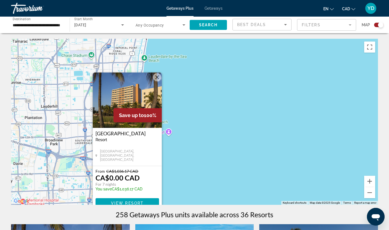
click at [154, 72] on div "To activate drag with keyboard, press Alt + Enter. Once in keyboard drag state,…" at bounding box center [194, 122] width 367 height 166
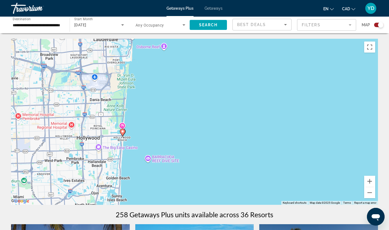
drag, startPoint x: 203, startPoint y: 152, endPoint x: 198, endPoint y: 65, distance: 86.9
click at [198, 65] on div "To activate drag with keyboard, press Alt + Enter. Once in keyboard drag state,…" at bounding box center [194, 122] width 367 height 166
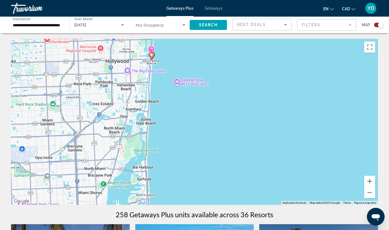
drag, startPoint x: 133, startPoint y: 143, endPoint x: 156, endPoint y: 73, distance: 73.4
click at [161, 72] on div "To activate drag with keyboard, press Alt + Enter. Once in keyboard drag state,…" at bounding box center [194, 122] width 367 height 166
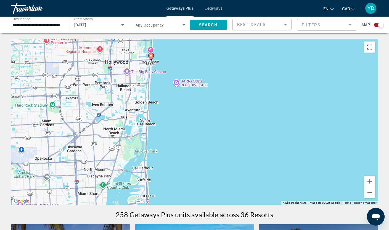
click at [151, 56] on image "Main content" at bounding box center [150, 55] width 3 height 3
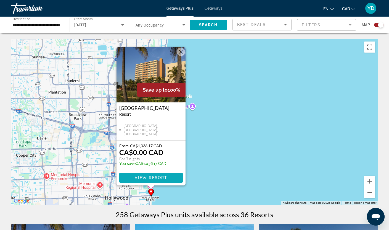
click at [144, 180] on span "Main content" at bounding box center [151, 177] width 64 height 13
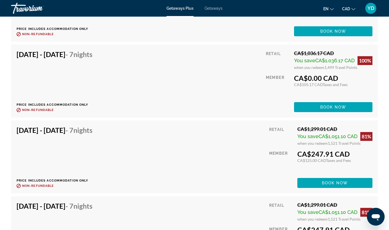
scroll to position [1188, 0]
